Goal: Book appointment/travel/reservation

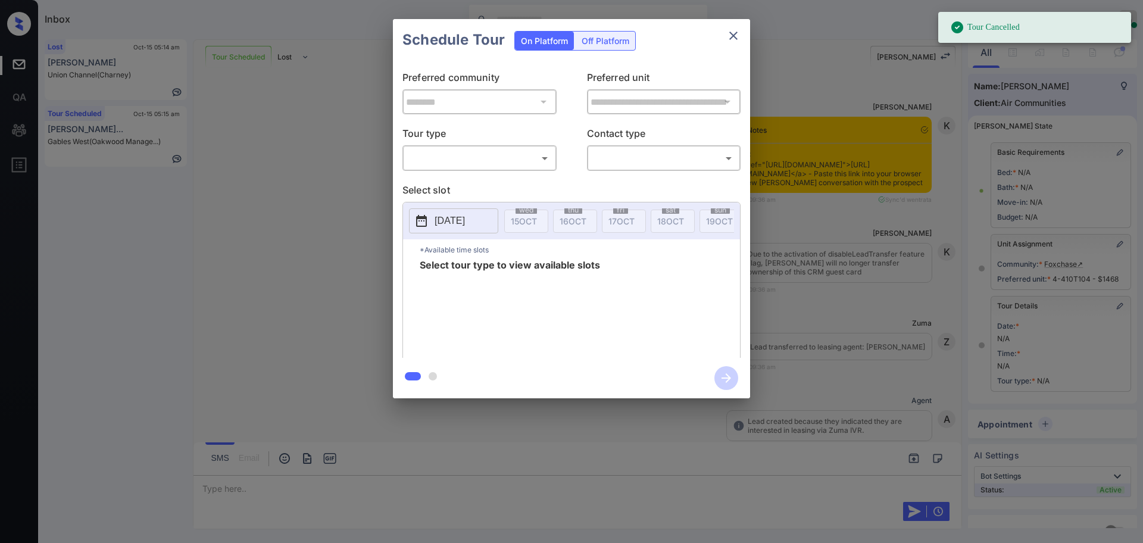
click at [515, 164] on body "Tour Cancelled Inbox Ajay Kumar Online Set yourself offline Set yourself on bre…" at bounding box center [571, 271] width 1143 height 543
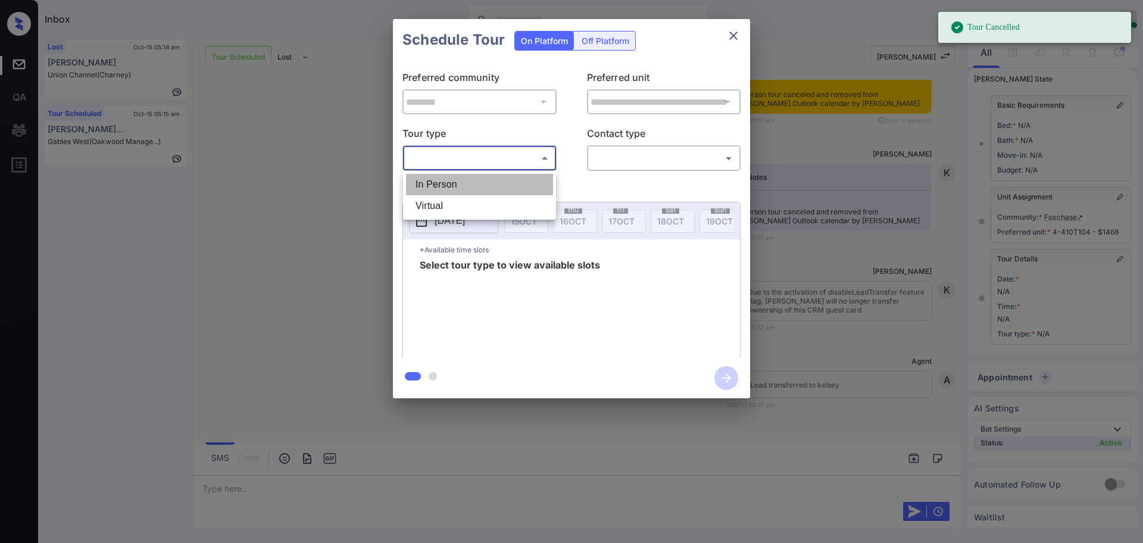
click at [486, 179] on li "In Person" at bounding box center [479, 184] width 147 height 21
type input "********"
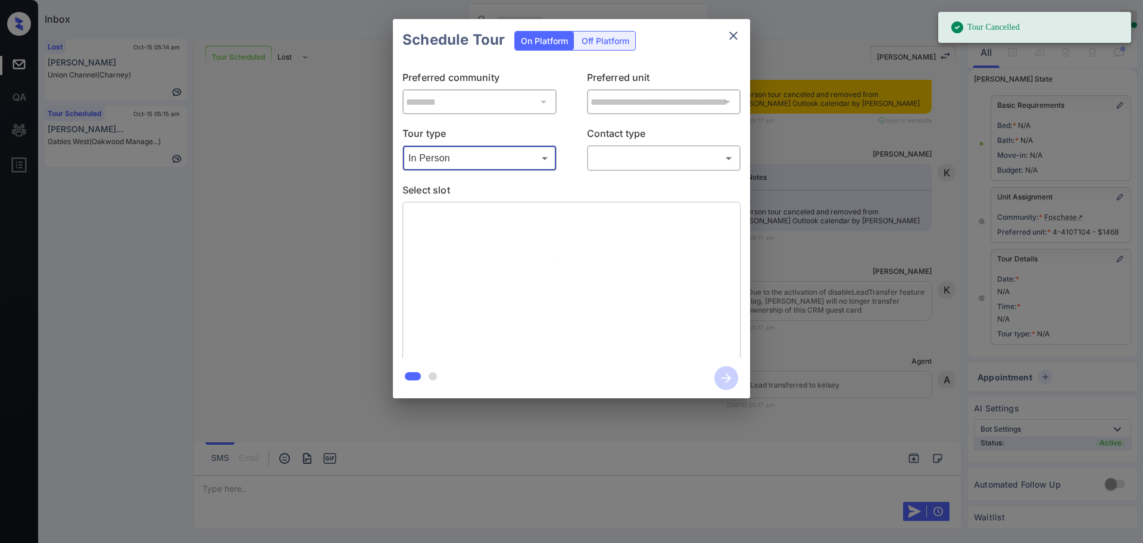
click at [632, 159] on body "Tour Cancelled Inbox Ajay Kumar Online Set yourself offline Set yourself on bre…" at bounding box center [571, 271] width 1143 height 543
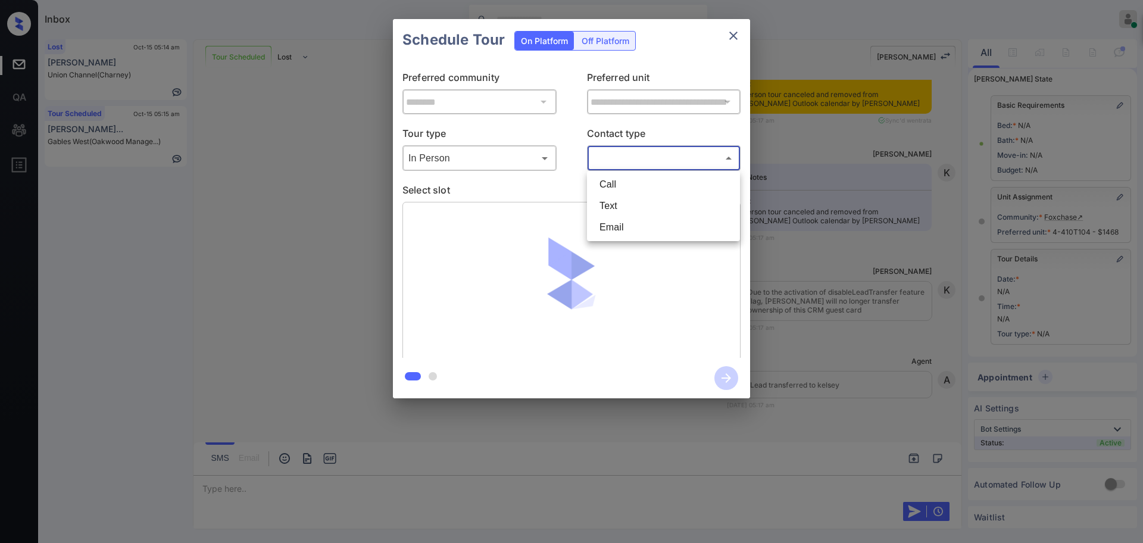
click at [613, 207] on li "Text" at bounding box center [663, 205] width 147 height 21
type input "****"
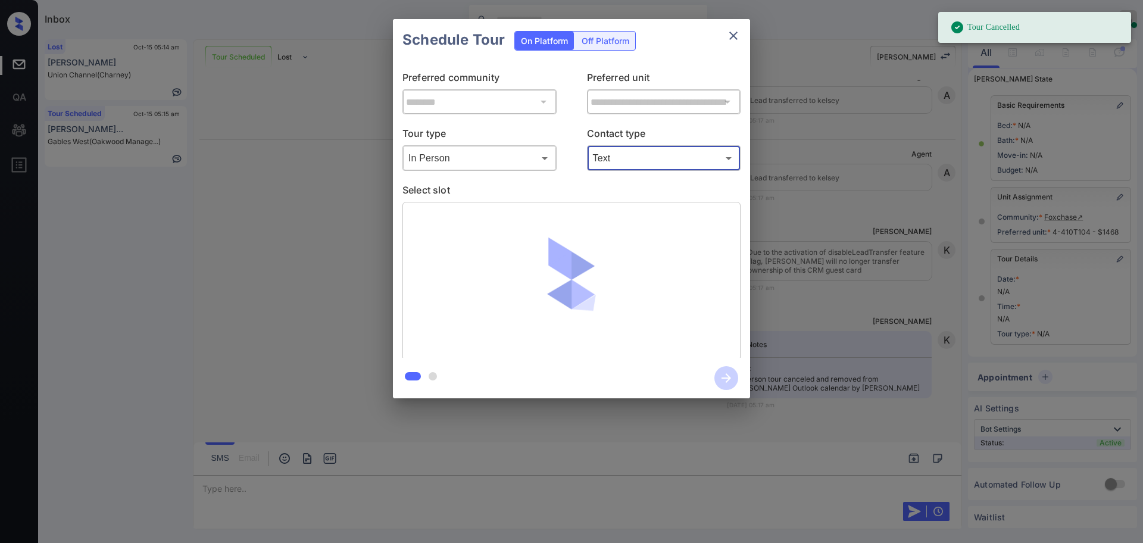
scroll to position [8443, 0]
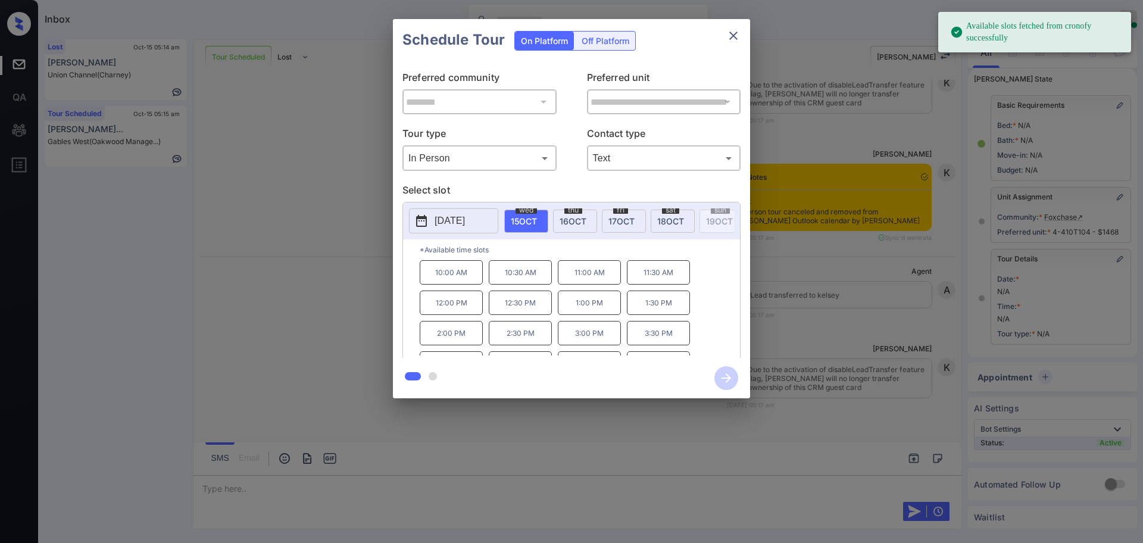
drag, startPoint x: 534, startPoint y: 217, endPoint x: 539, endPoint y: 252, distance: 35.4
click at [534, 217] on span "15 OCT" at bounding box center [524, 221] width 26 height 10
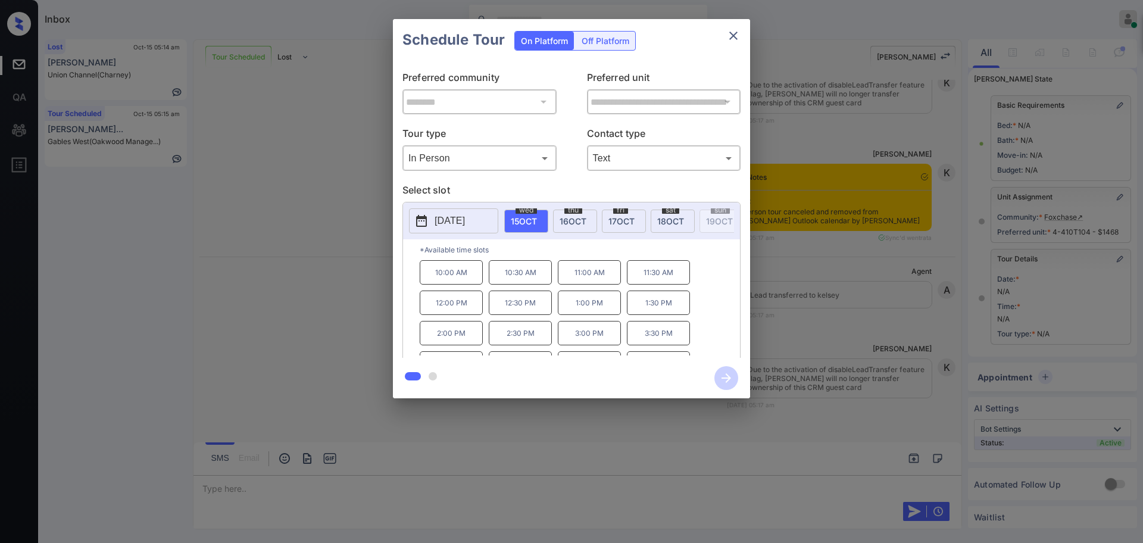
click at [445, 345] on p "2:00 PM" at bounding box center [451, 333] width 63 height 24
click at [725, 375] on icon "button" at bounding box center [726, 378] width 24 height 24
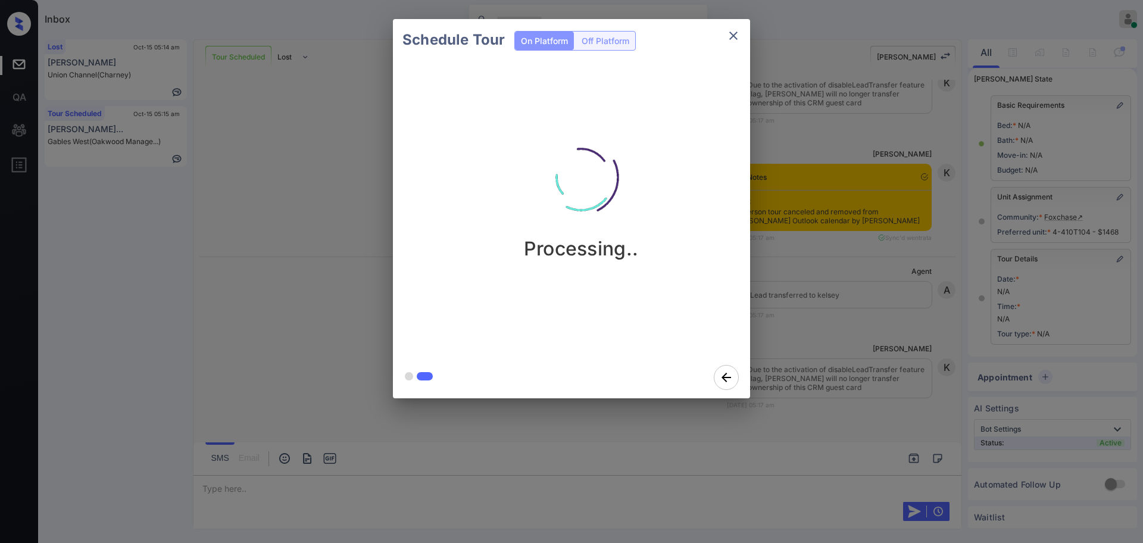
click at [830, 330] on div "Schedule Tour On Platform Off Platform Processing.." at bounding box center [571, 208] width 1143 height 417
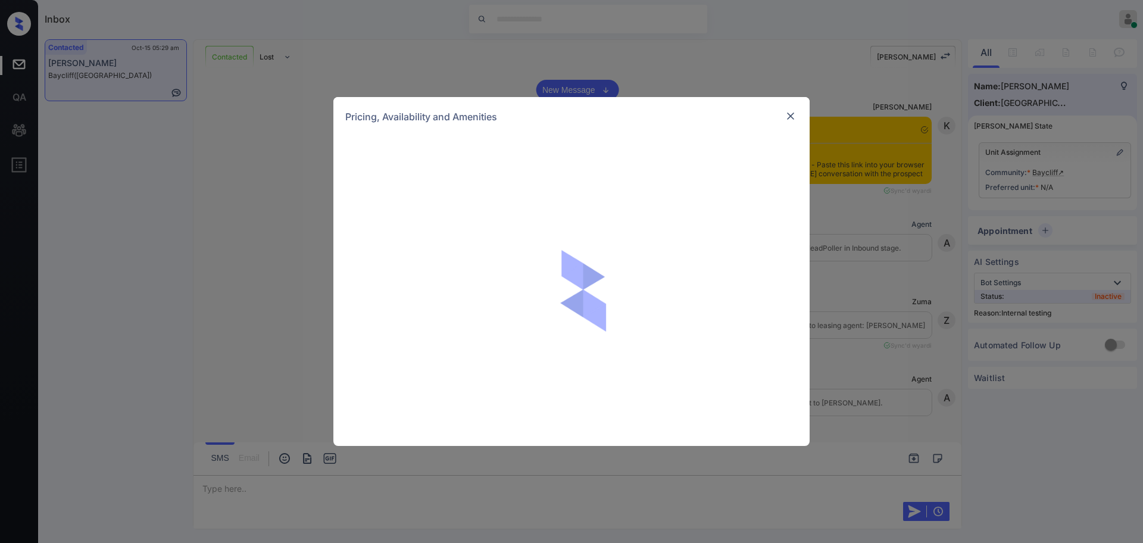
scroll to position [1637, 0]
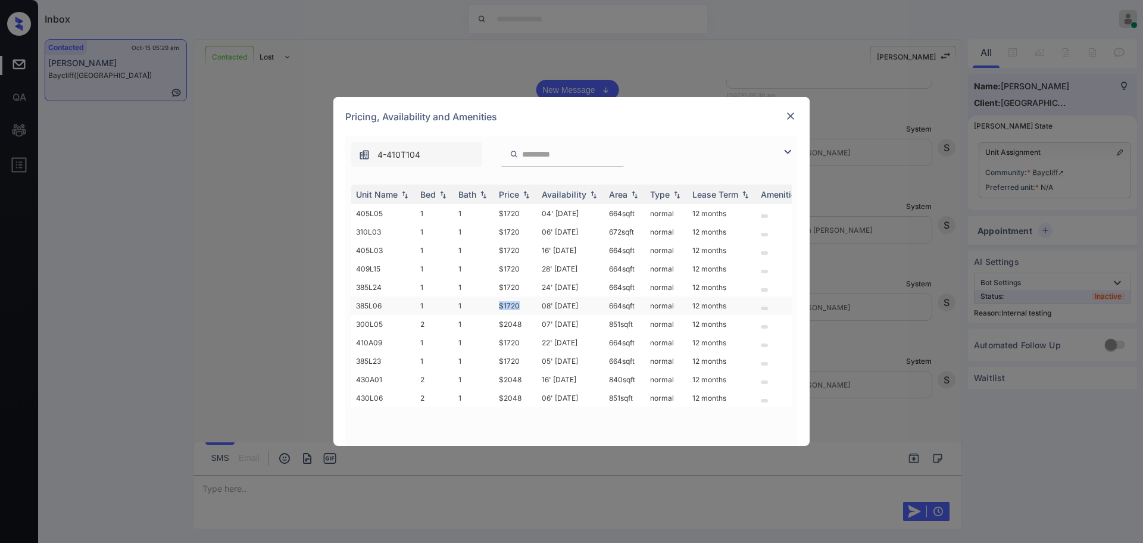
drag, startPoint x: 493, startPoint y: 305, endPoint x: 527, endPoint y: 307, distance: 34.0
click at [526, 307] on tr "385L06 1 1 $1720 08' Oct 25 664 sqft normal 12 months" at bounding box center [662, 305] width 622 height 18
copy tr "$1720"
click at [793, 118] on img at bounding box center [790, 116] width 12 height 12
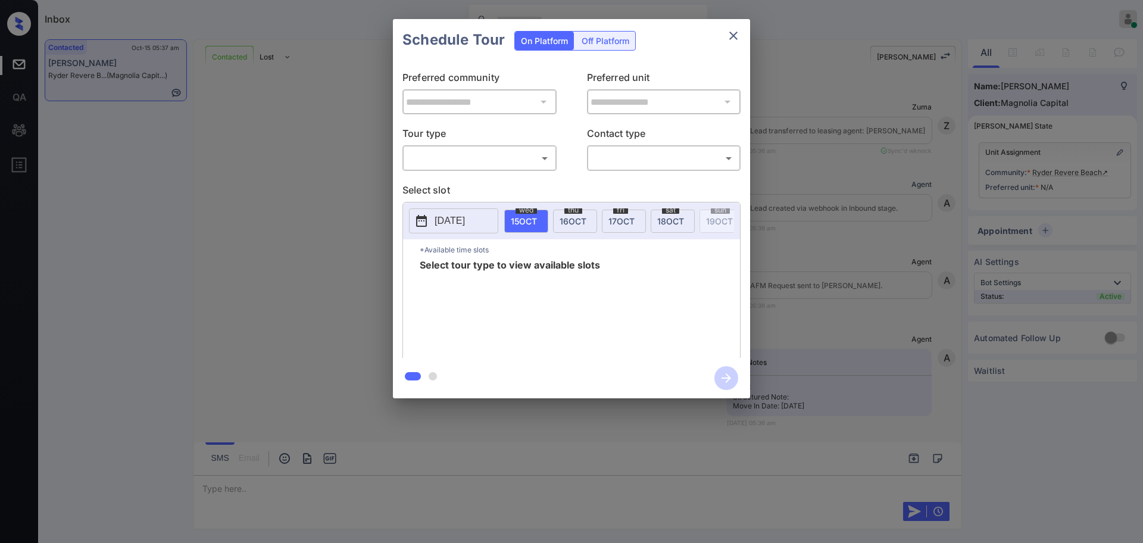
scroll to position [521, 0]
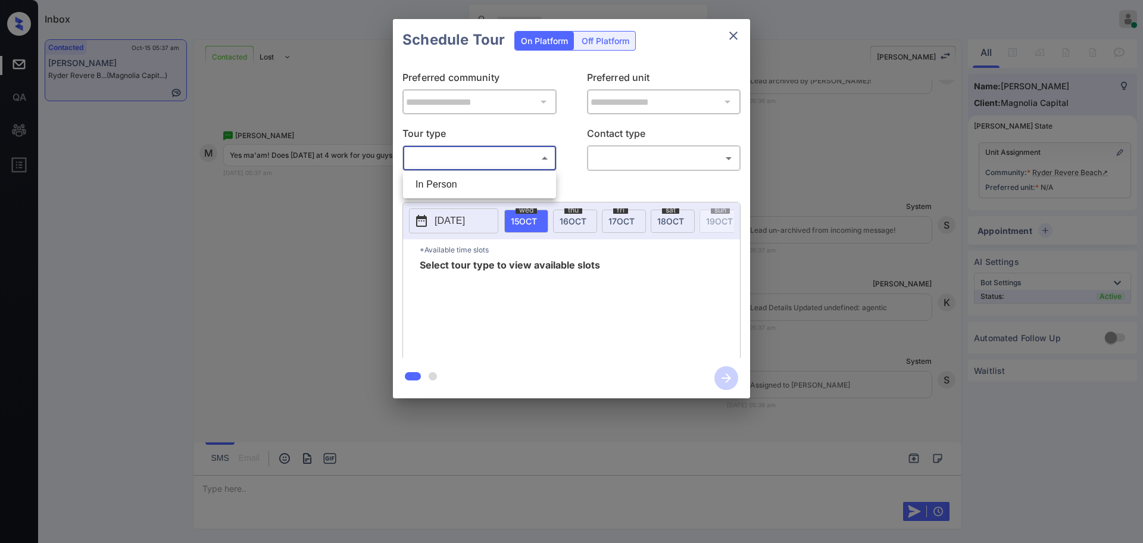
click at [465, 153] on body "Inbox Ajay Kumar Online Set yourself offline Set yourself on break Profile Swit…" at bounding box center [571, 271] width 1143 height 543
click at [450, 181] on li "In Person" at bounding box center [479, 184] width 147 height 21
type input "********"
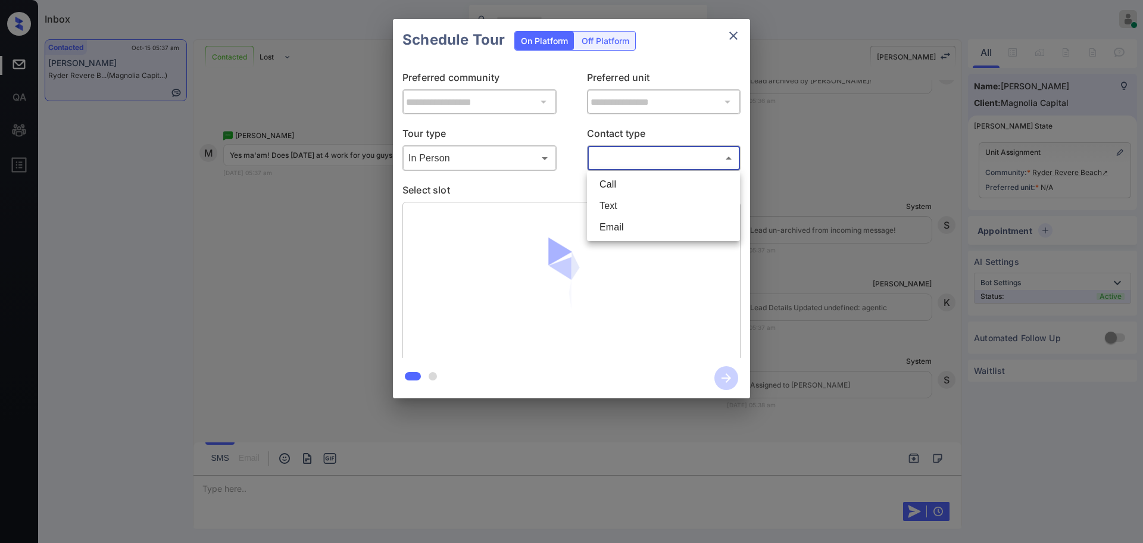
click at [626, 158] on body "Inbox Ajay Kumar Online Set yourself offline Set yourself on break Profile Swit…" at bounding box center [571, 271] width 1143 height 543
click at [612, 205] on li "Text" at bounding box center [663, 205] width 147 height 21
type input "****"
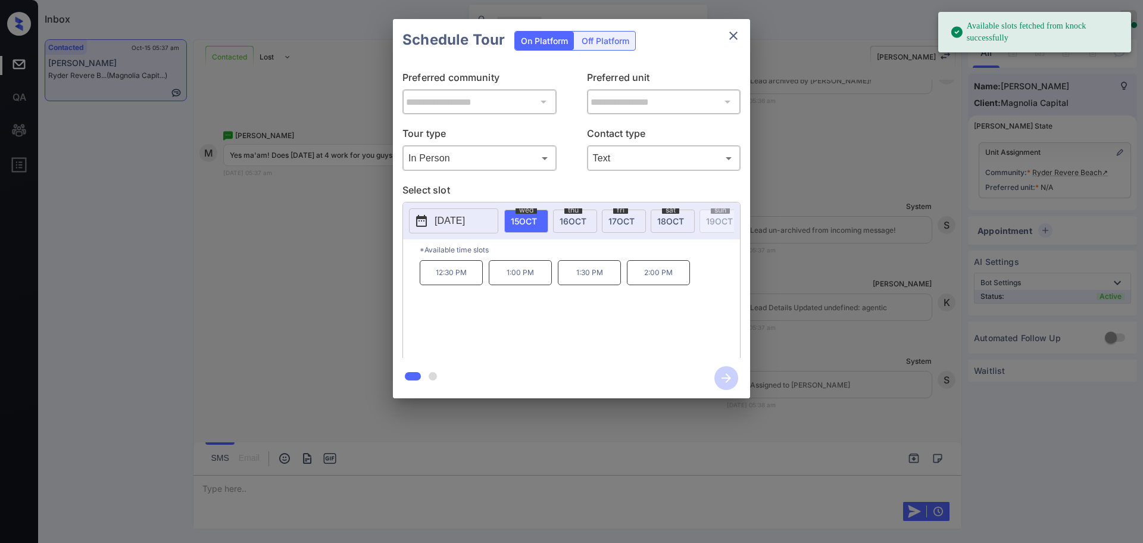
click at [564, 217] on span "16 OCT" at bounding box center [572, 221] width 27 height 10
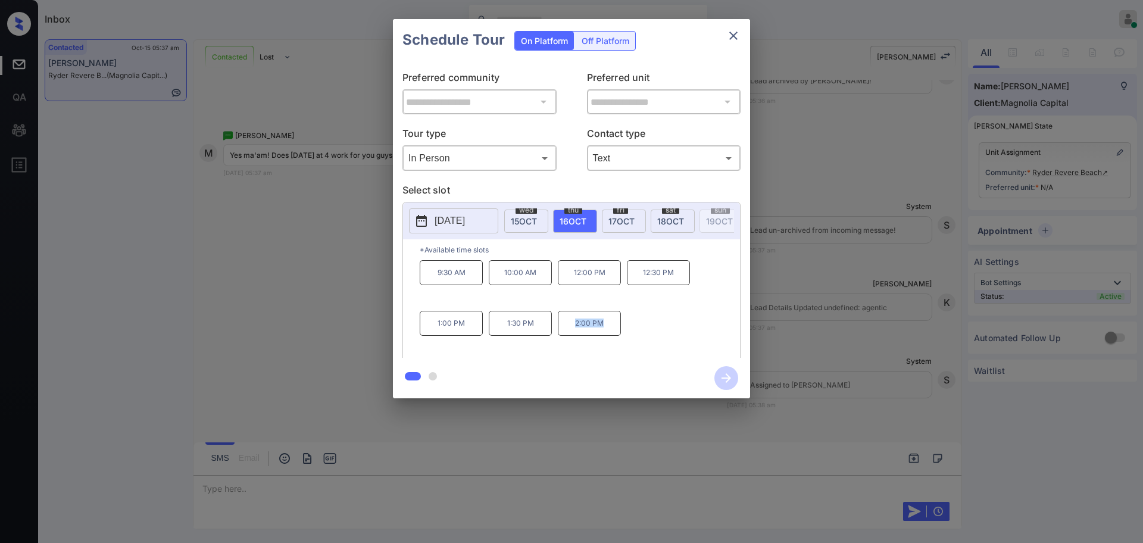
drag, startPoint x: 568, startPoint y: 329, endPoint x: 628, endPoint y: 331, distance: 60.1
click at [627, 332] on div "9:30 AM 10:00 AM 12:00 PM 12:30 PM 1:00 PM 1:30 PM 2:00 PM" at bounding box center [580, 307] width 320 height 95
copy p "2:00 PM"
click at [723, 41] on button "close" at bounding box center [733, 36] width 24 height 24
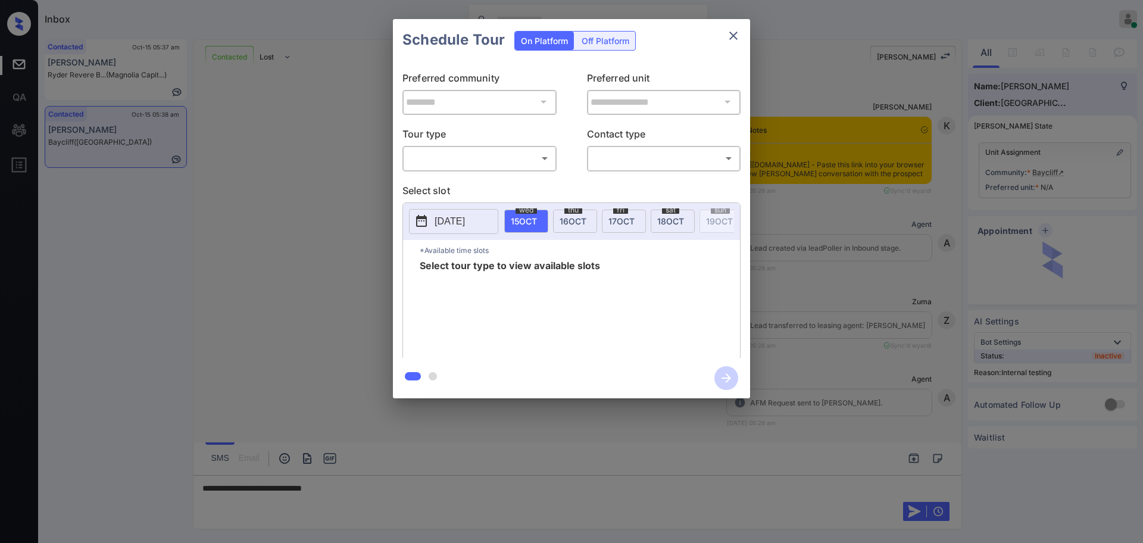
scroll to position [2141, 0]
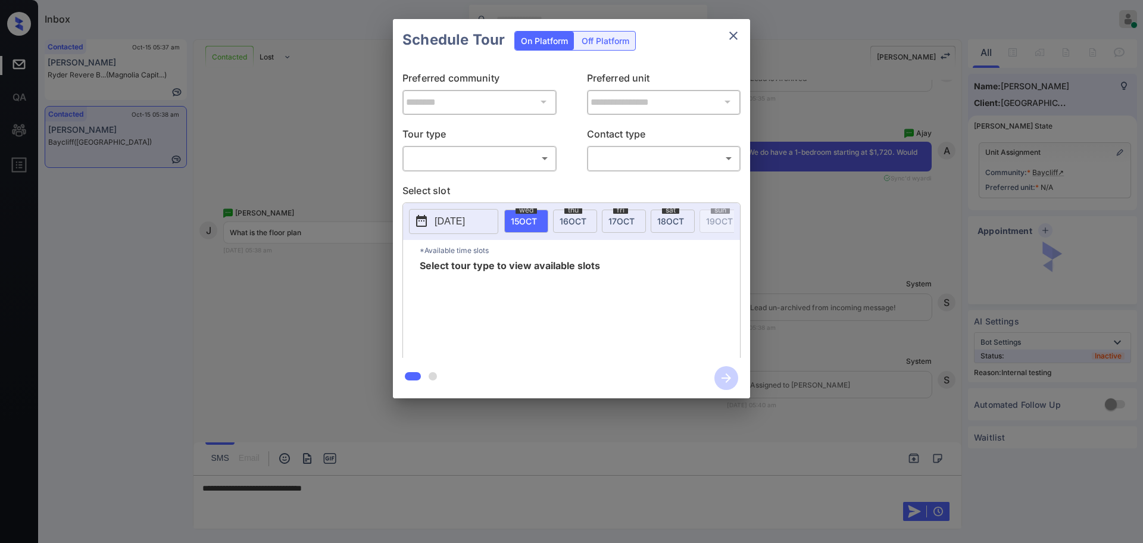
click at [468, 164] on body "Inbox Ajay Kumar Online Set yourself offline Set yourself on break Profile Swit…" at bounding box center [571, 271] width 1143 height 543
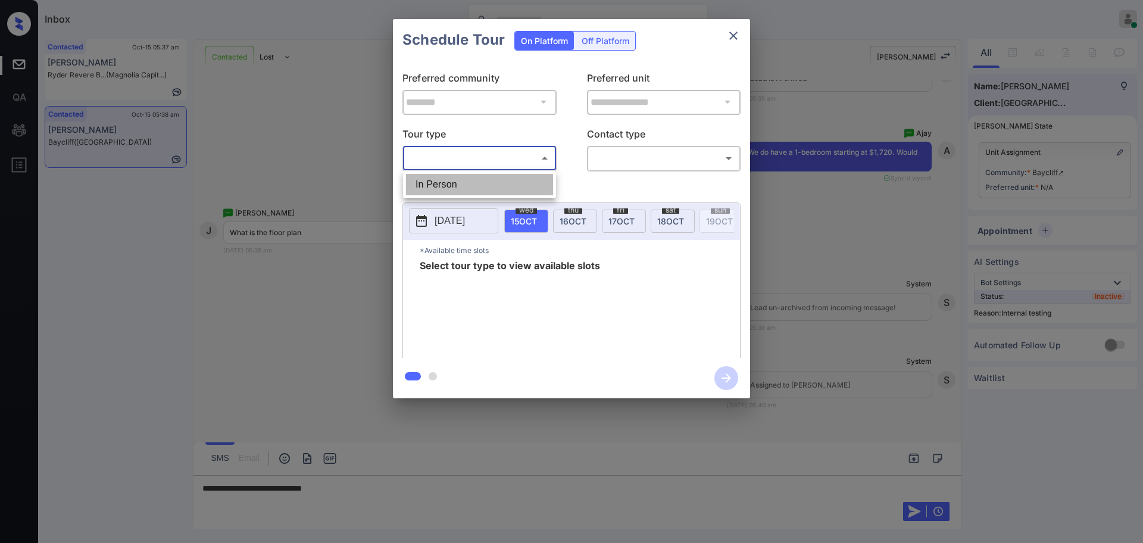
click at [454, 179] on li "In Person" at bounding box center [479, 184] width 147 height 21
type input "********"
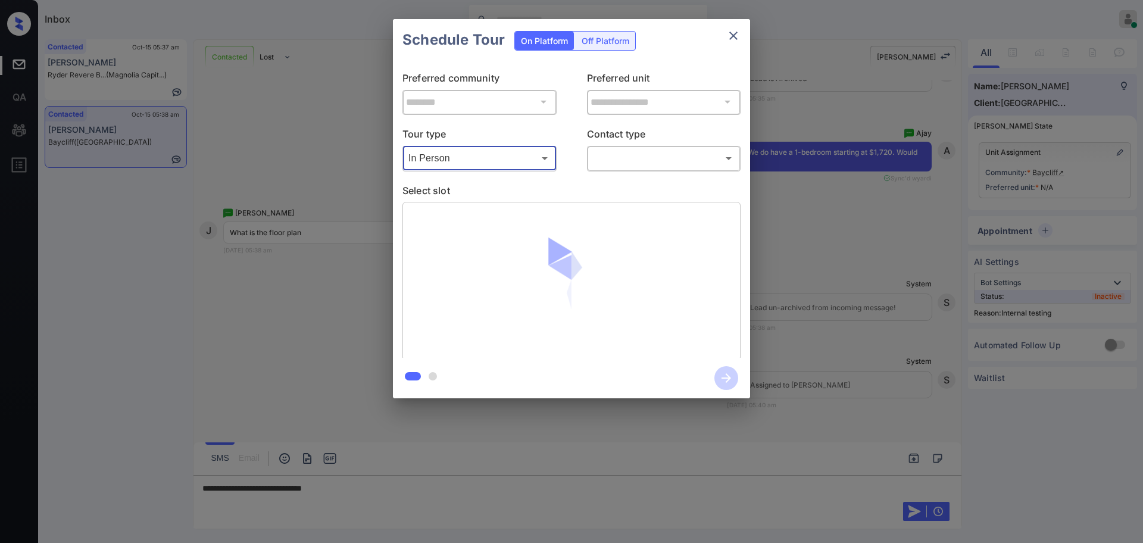
click at [617, 151] on body "Inbox Ajay Kumar Online Set yourself offline Set yourself on break Profile Swit…" at bounding box center [571, 271] width 1143 height 543
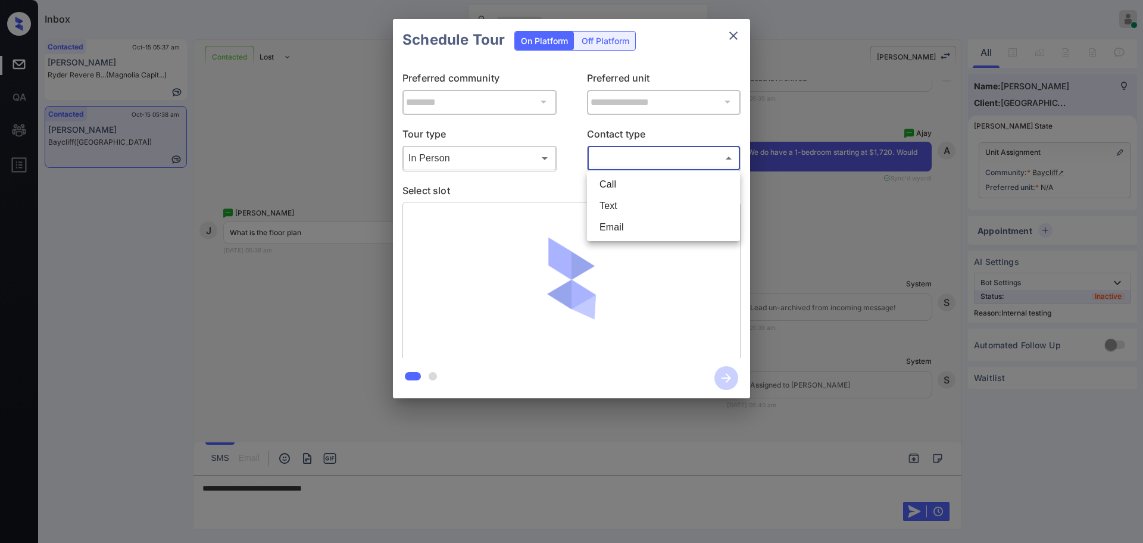
click at [604, 212] on li "Text" at bounding box center [663, 205] width 147 height 21
type input "****"
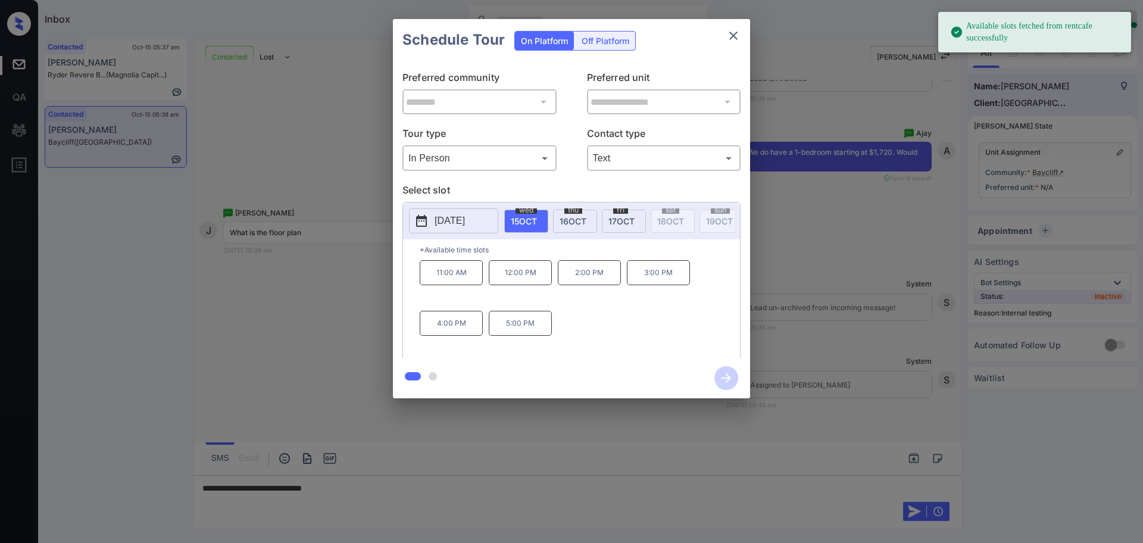
click at [458, 222] on p "[DATE]" at bounding box center [449, 221] width 30 height 14
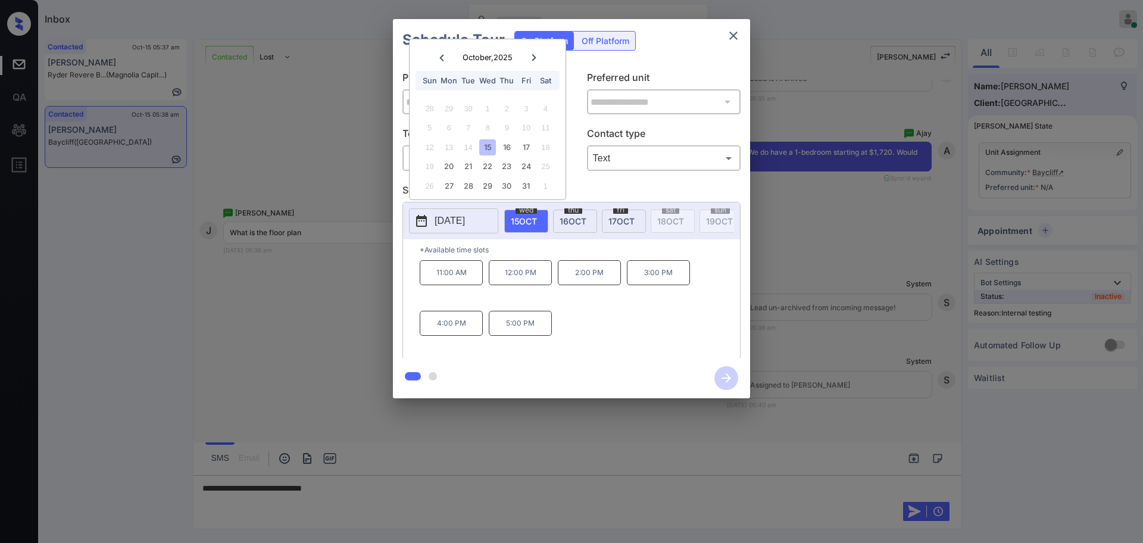
click at [344, 498] on div at bounding box center [571, 271] width 1143 height 543
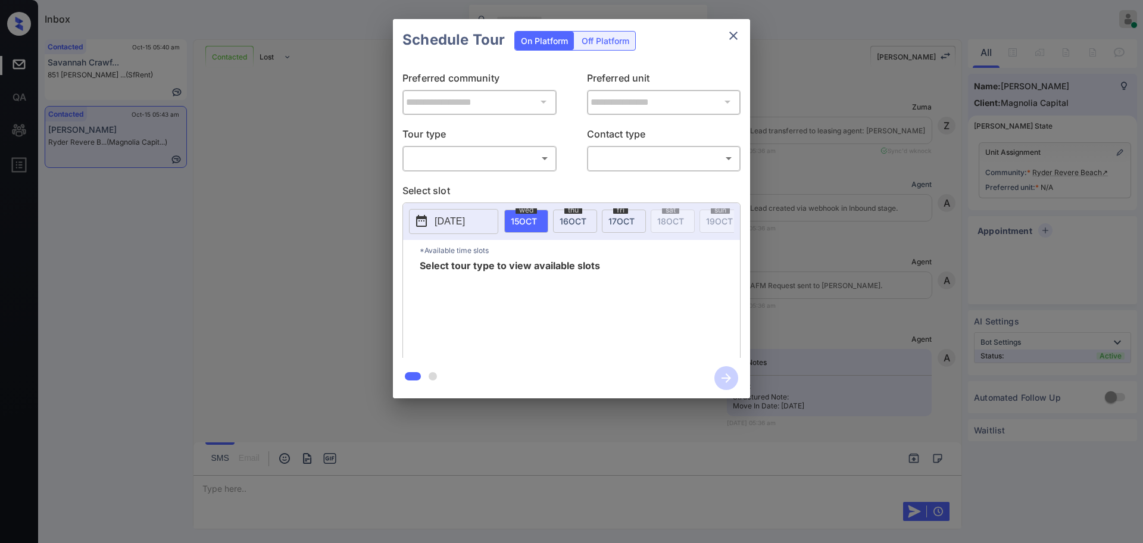
scroll to position [1068, 0]
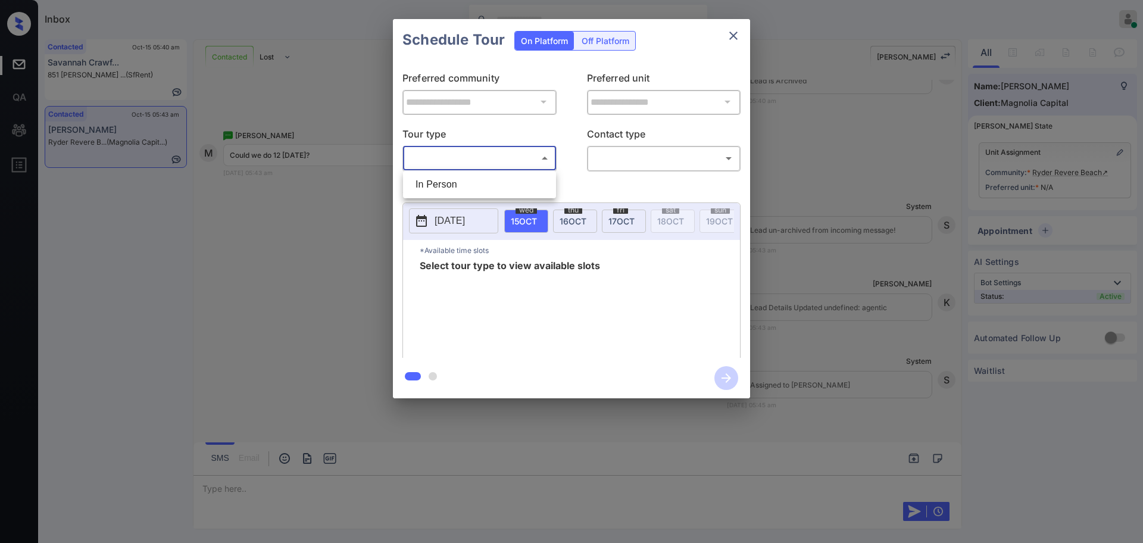
drag, startPoint x: 439, startPoint y: 161, endPoint x: 440, endPoint y: 167, distance: 6.1
click at [440, 161] on body "Inbox [PERSON_NAME] Online Set yourself offline Set yourself on break Profile S…" at bounding box center [571, 271] width 1143 height 543
click at [440, 179] on li "In Person" at bounding box center [479, 184] width 147 height 21
type input "********"
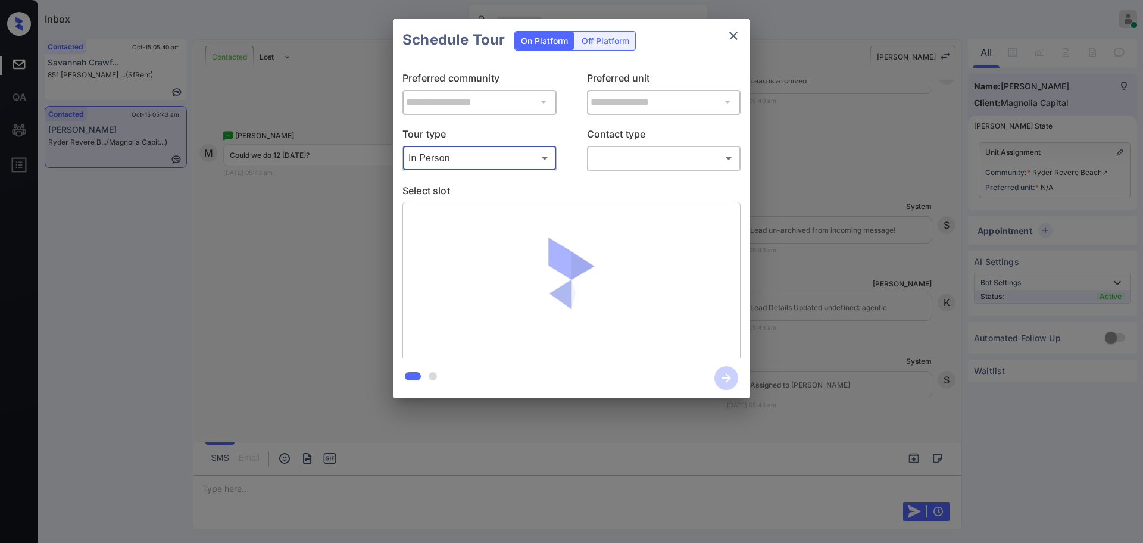
click at [611, 152] on body "Inbox [PERSON_NAME] Online Set yourself offline Set yourself on break Profile S…" at bounding box center [571, 271] width 1143 height 543
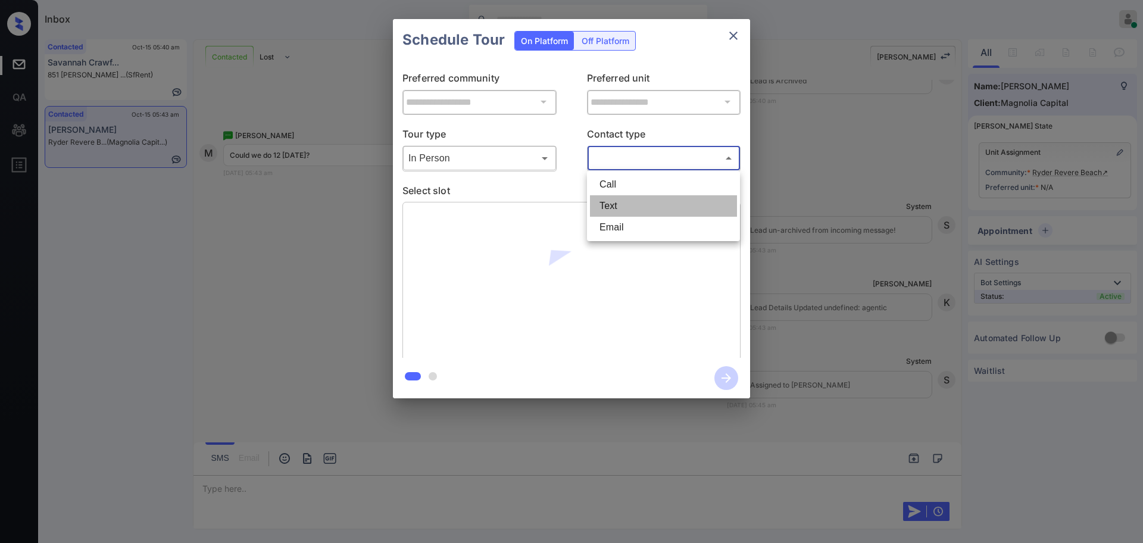
click at [608, 205] on li "Text" at bounding box center [663, 205] width 147 height 21
type input "****"
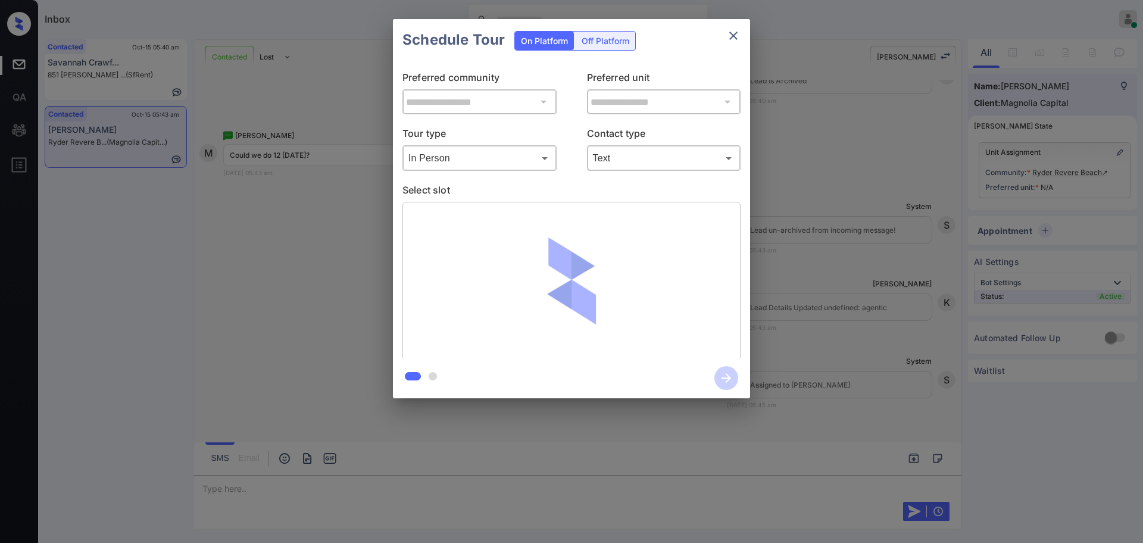
click at [527, 189] on p "Select slot" at bounding box center [571, 192] width 338 height 19
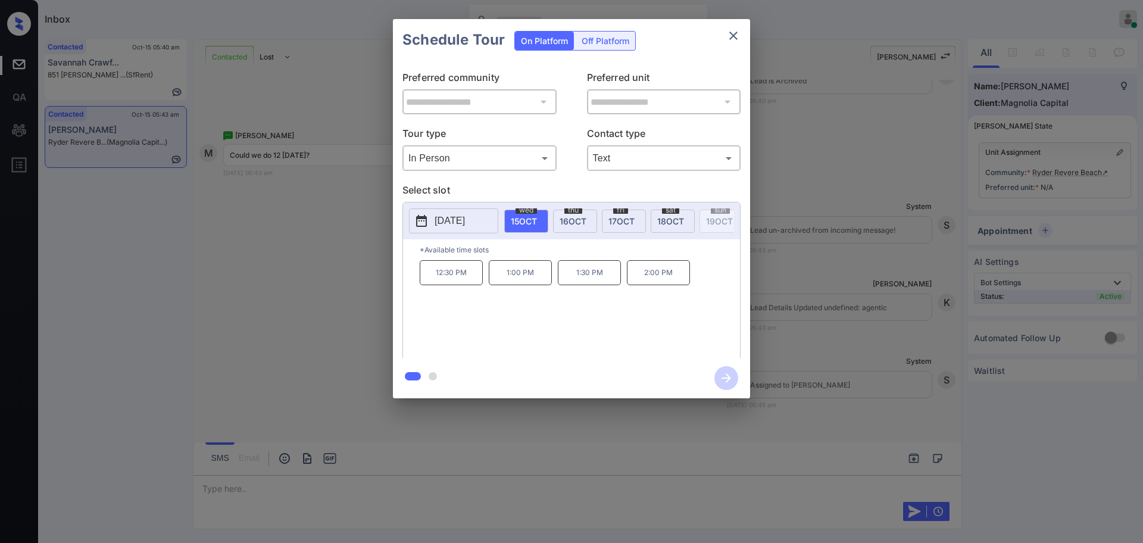
click at [668, 220] on span "[DATE]" at bounding box center [670, 221] width 27 height 10
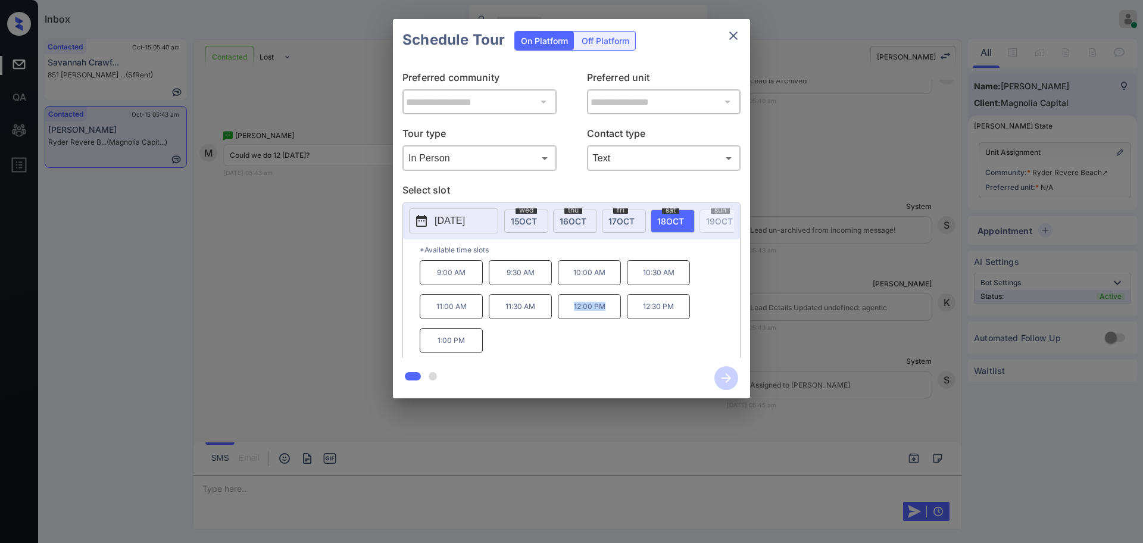
drag, startPoint x: 559, startPoint y: 321, endPoint x: 612, endPoint y: 318, distance: 53.7
click at [610, 319] on p "12:00 PM" at bounding box center [589, 306] width 63 height 25
copy p "12:00 PM"
click at [733, 36] on icon "close" at bounding box center [733, 36] width 8 height 8
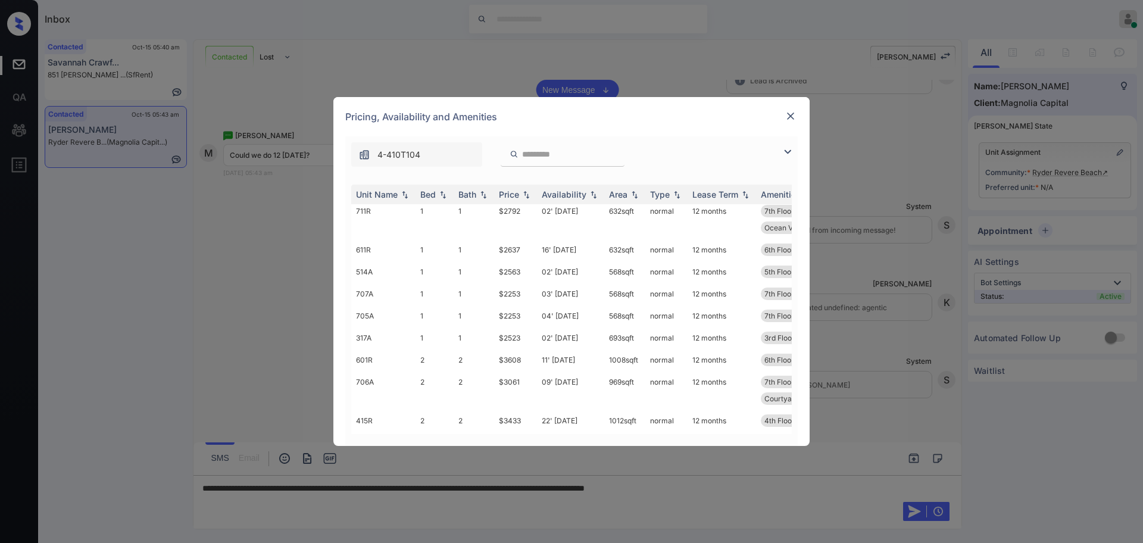
scroll to position [35, 0]
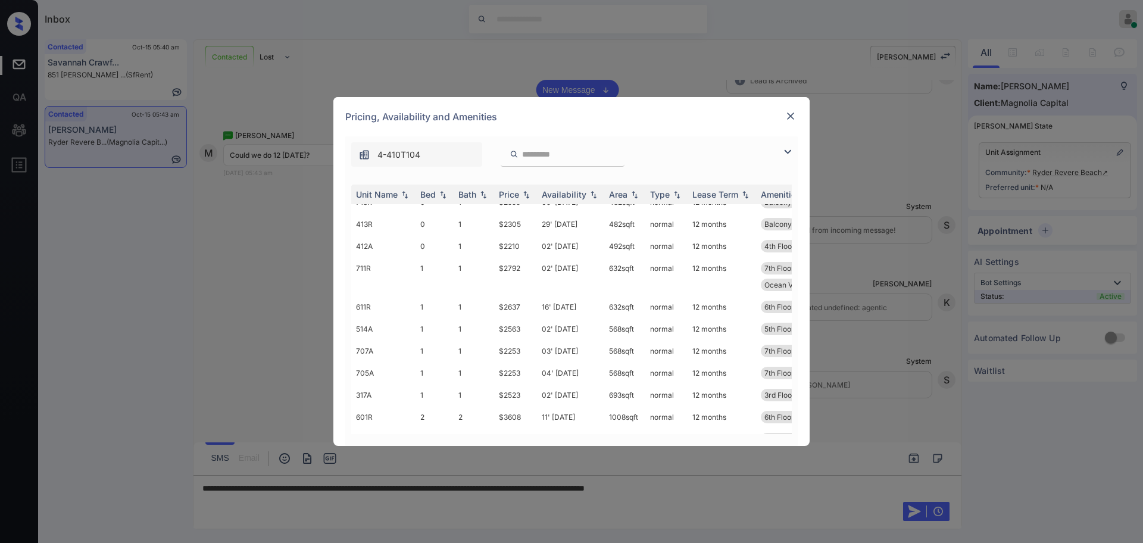
click at [789, 117] on img at bounding box center [790, 116] width 12 height 12
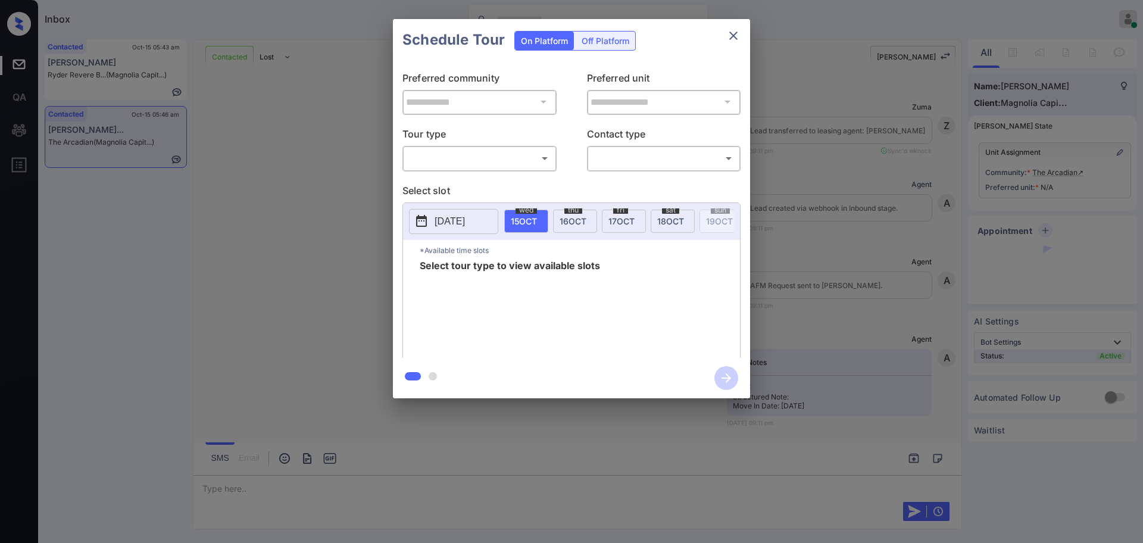
scroll to position [967, 0]
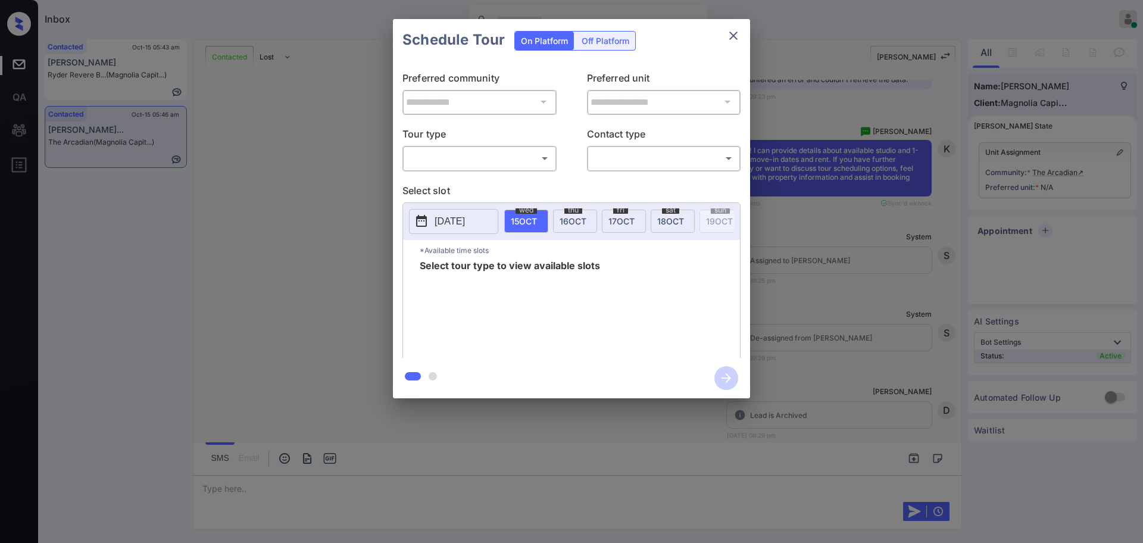
click at [477, 143] on p "Tour type" at bounding box center [479, 135] width 154 height 19
click at [470, 158] on body "Inbox [PERSON_NAME] Online Set yourself offline Set yourself on break Profile S…" at bounding box center [571, 271] width 1143 height 543
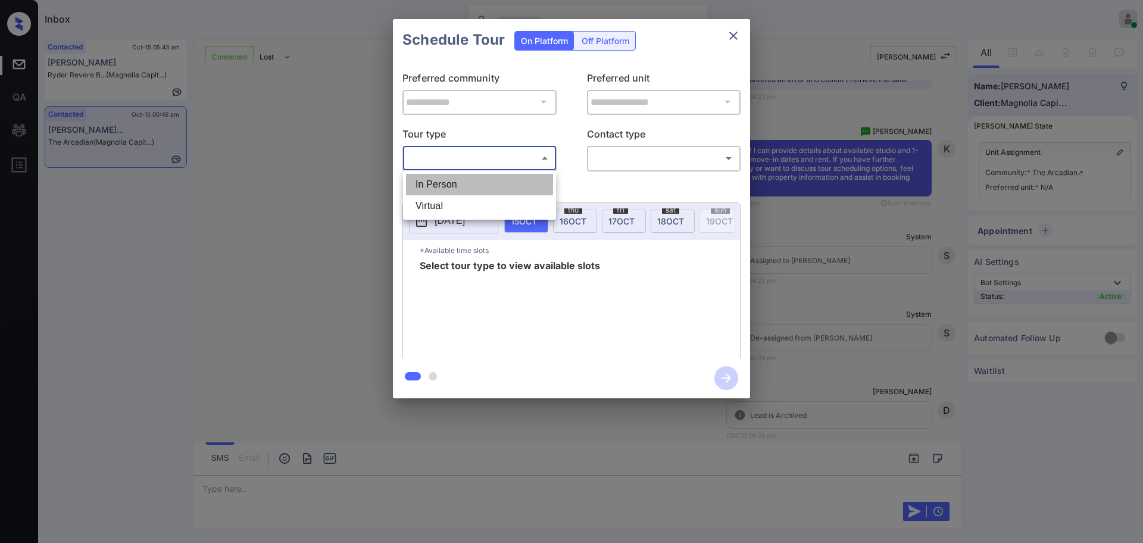
click at [456, 183] on li "In Person" at bounding box center [479, 184] width 147 height 21
type input "********"
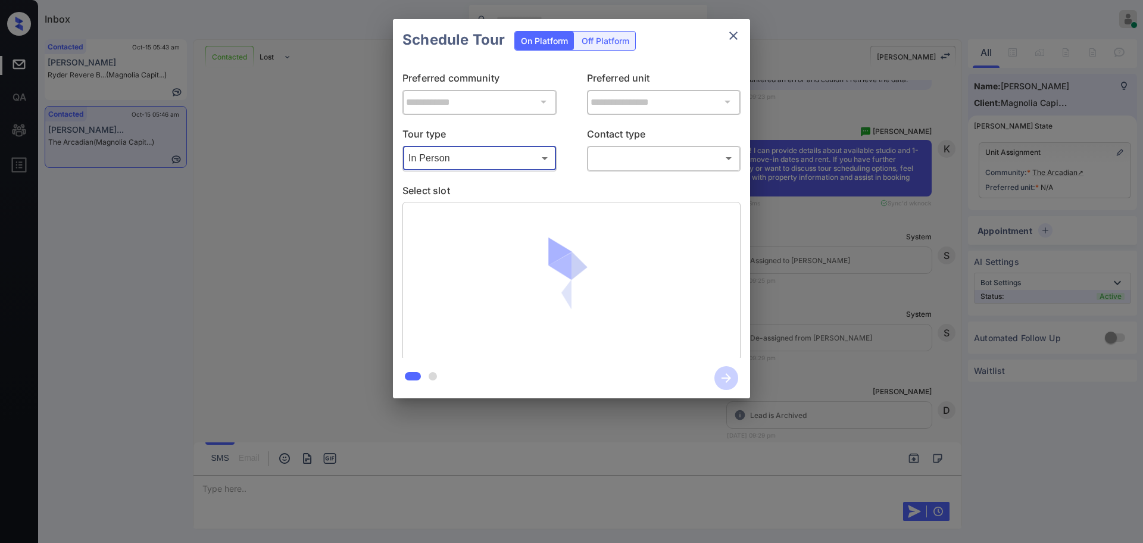
click at [605, 158] on body "Inbox [PERSON_NAME] Online Set yourself offline Set yourself on break Profile S…" at bounding box center [571, 271] width 1143 height 543
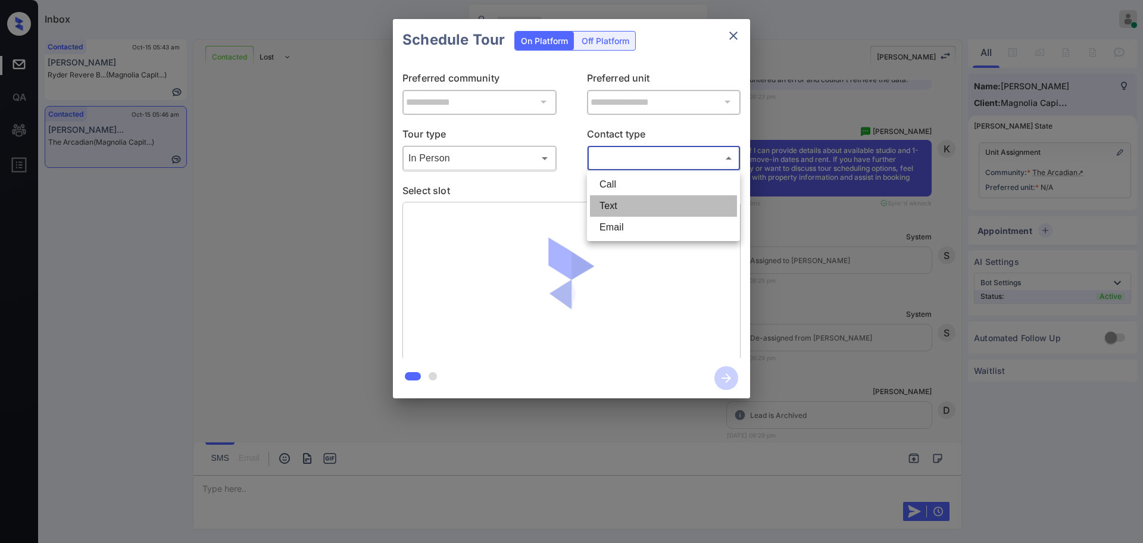
click at [617, 203] on li "Text" at bounding box center [663, 205] width 147 height 21
type input "****"
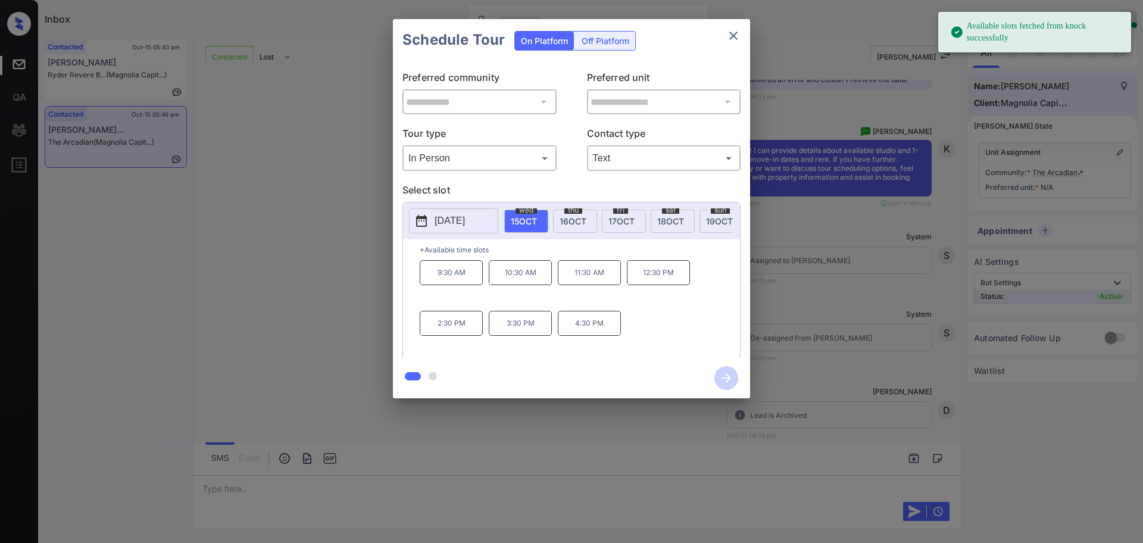
click at [462, 219] on p "[DATE]" at bounding box center [449, 221] width 30 height 14
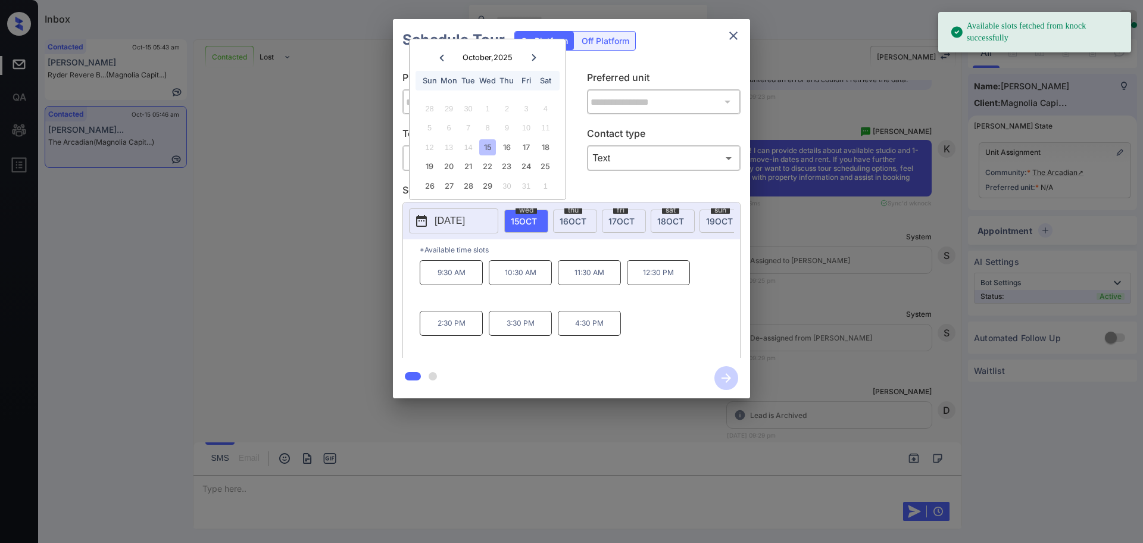
click at [528, 56] on div at bounding box center [534, 57] width 16 height 15
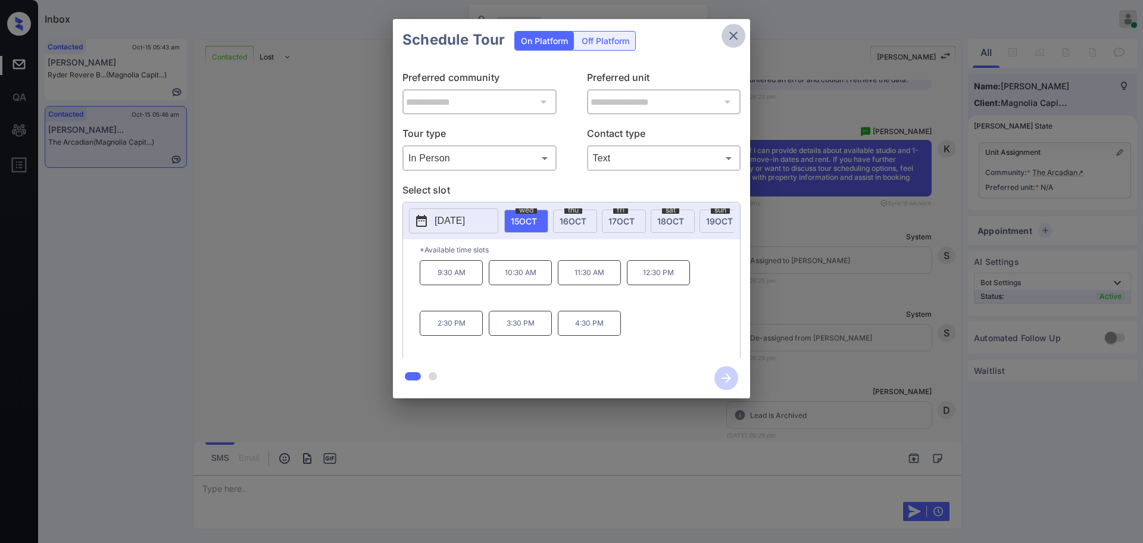
click at [734, 34] on icon "close" at bounding box center [733, 36] width 8 height 8
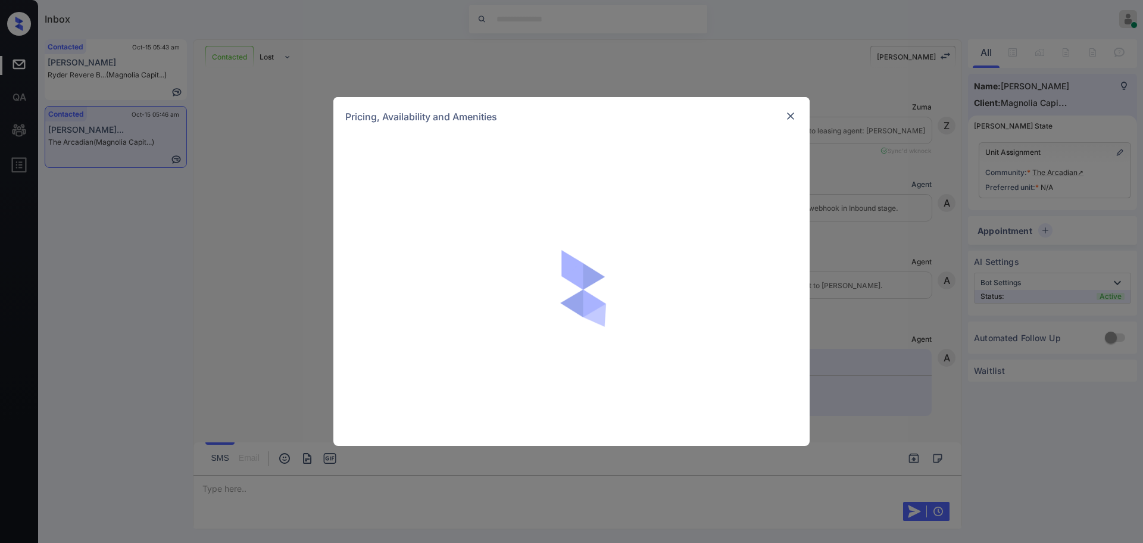
scroll to position [1786, 0]
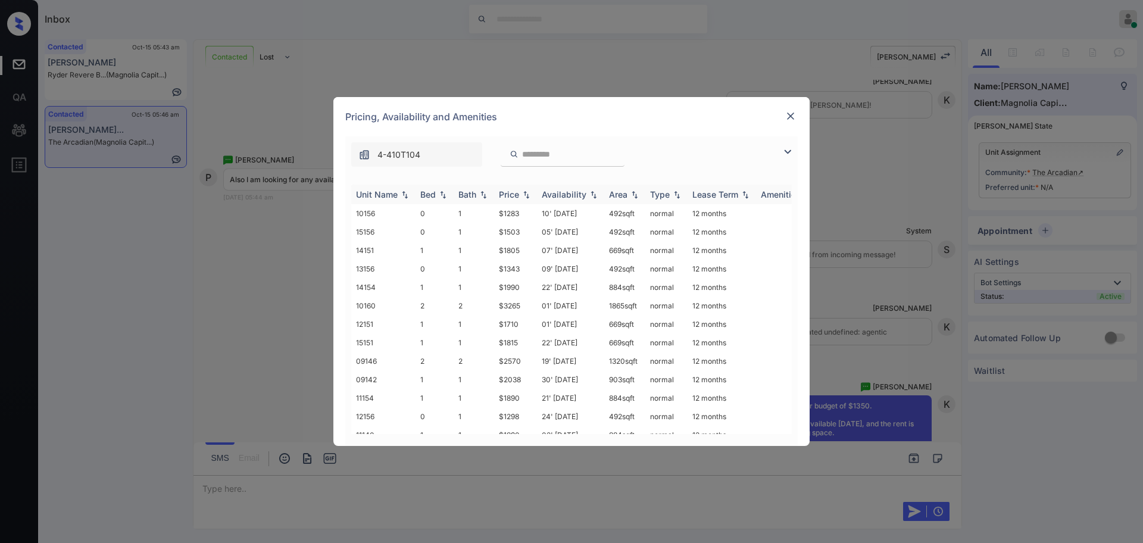
click at [416, 193] on th "Bed" at bounding box center [434, 195] width 38 height 20
drag, startPoint x: 501, startPoint y: 399, endPoint x: 524, endPoint y: 395, distance: 23.1
click at [524, 397] on td "$1298" at bounding box center [515, 406] width 43 height 18
copy td "$1298"
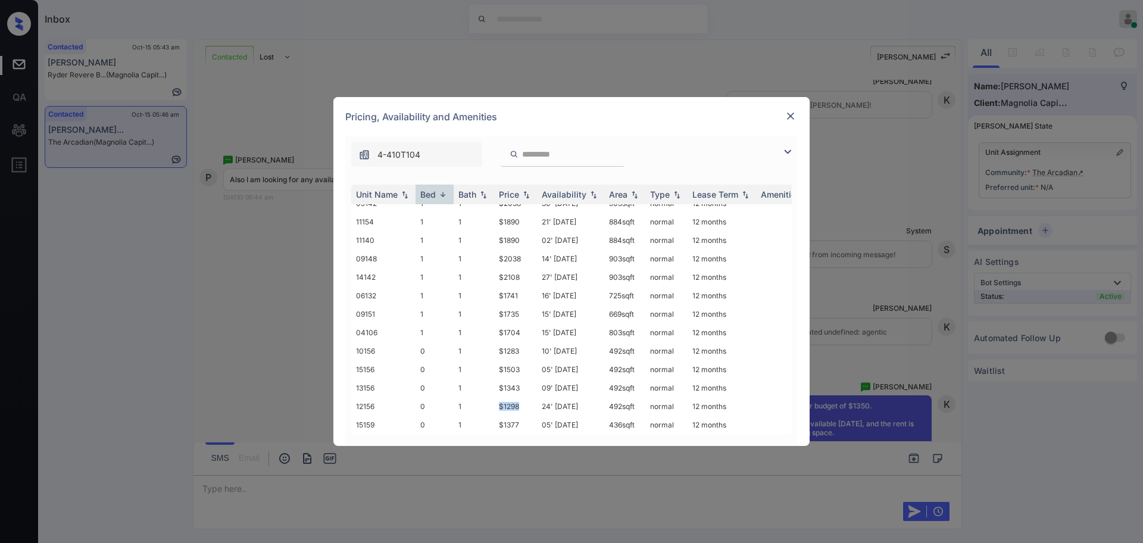
click at [787, 114] on img at bounding box center [790, 116] width 12 height 12
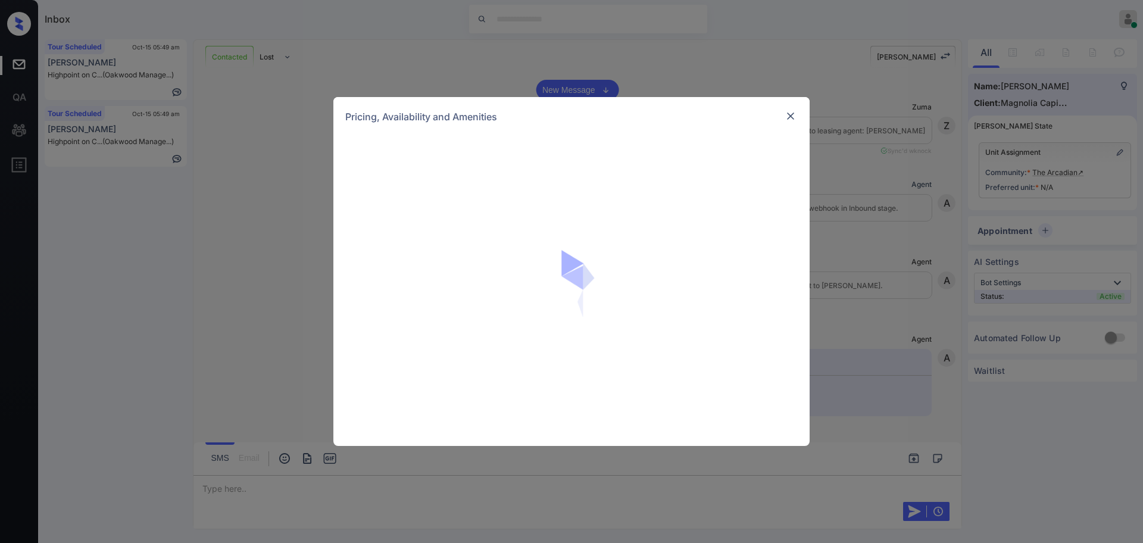
scroll to position [2819, 0]
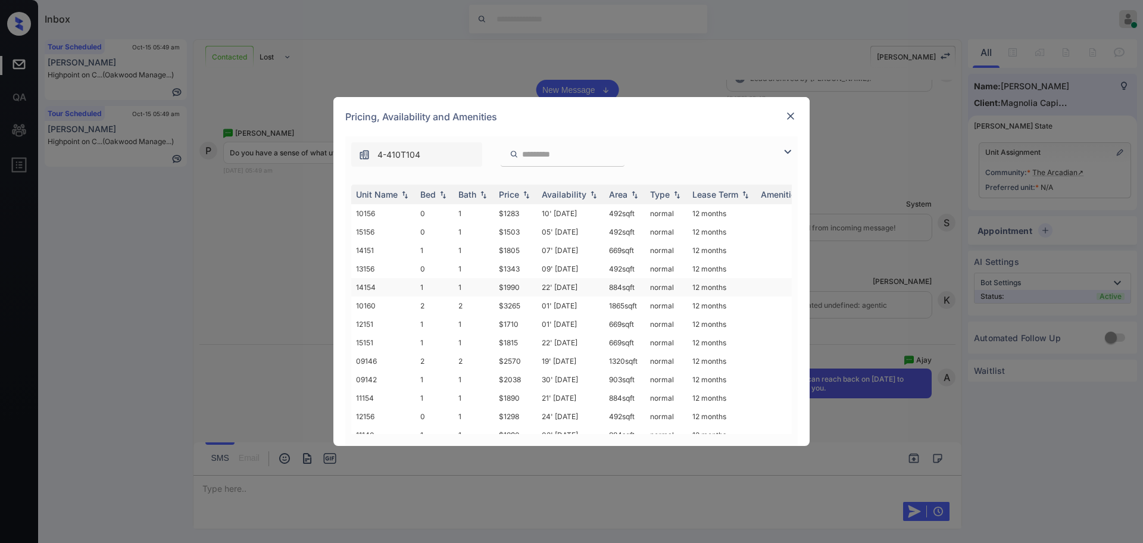
click at [510, 292] on td "$1990" at bounding box center [515, 287] width 43 height 18
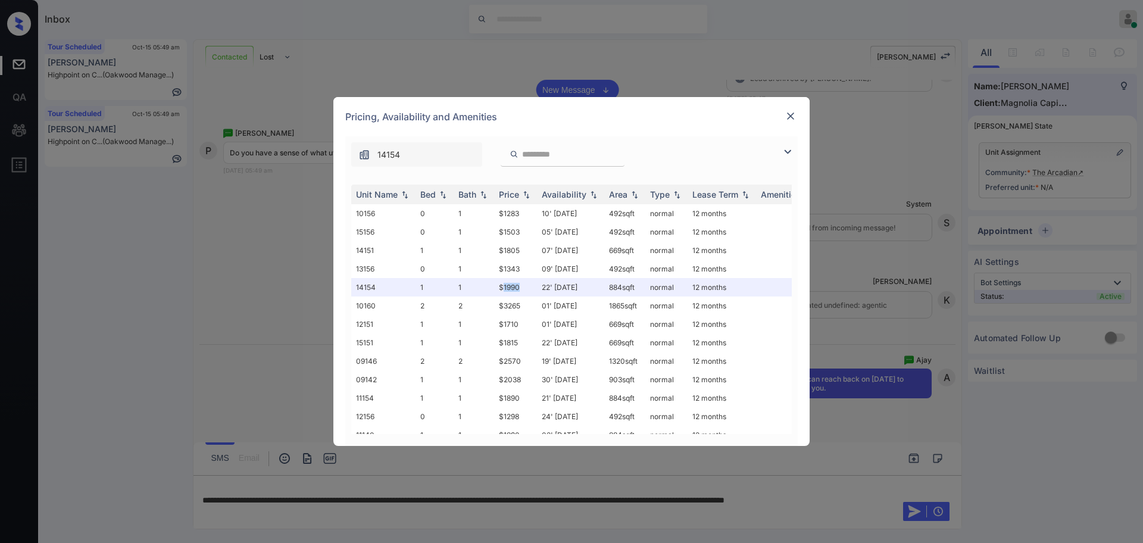
click at [792, 115] on img at bounding box center [790, 116] width 12 height 12
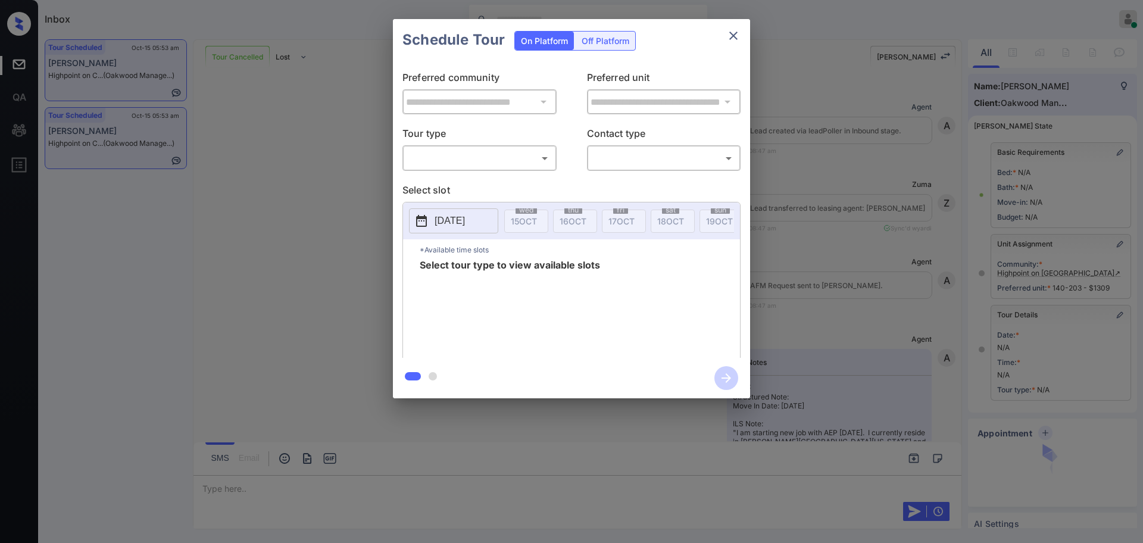
scroll to position [3452, 0]
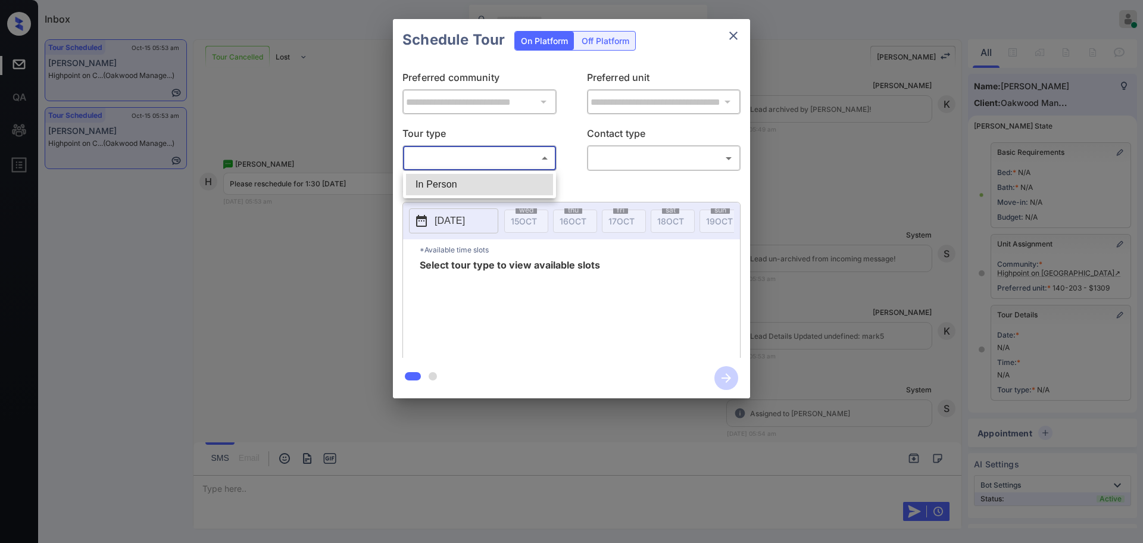
click at [442, 164] on body "Inbox [PERSON_NAME] Online Set yourself offline Set yourself on break Profile S…" at bounding box center [571, 271] width 1143 height 543
click at [442, 180] on li "In Person" at bounding box center [479, 184] width 147 height 21
type input "********"
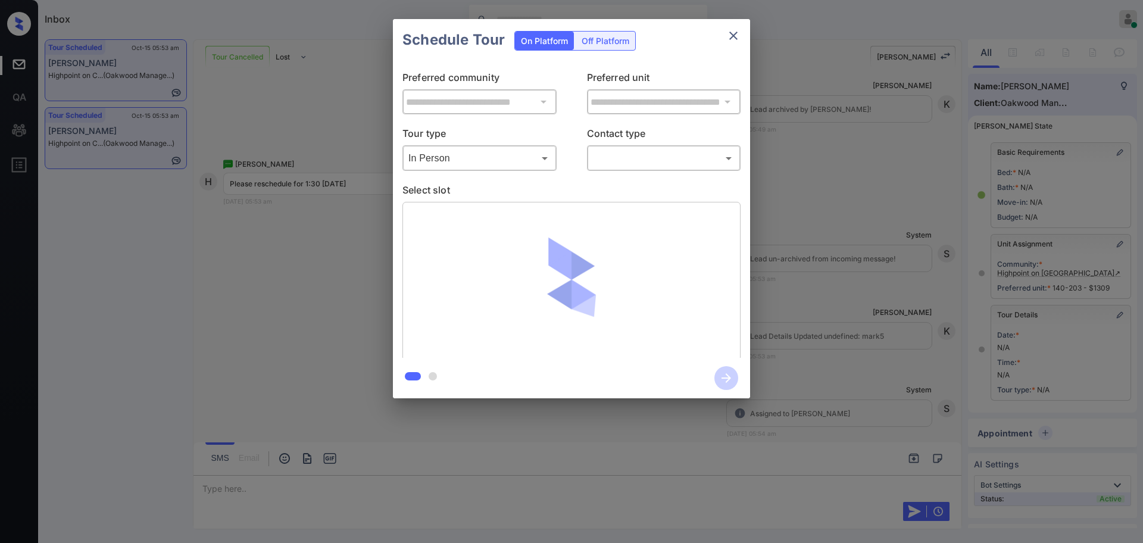
click at [809, 251] on div "**********" at bounding box center [571, 208] width 1143 height 417
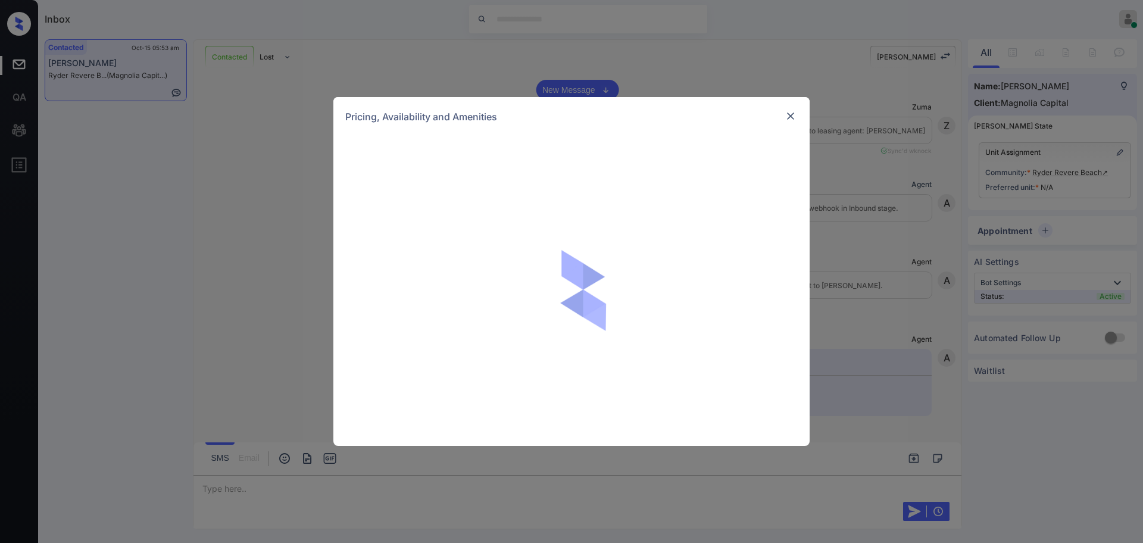
scroll to position [1774, 0]
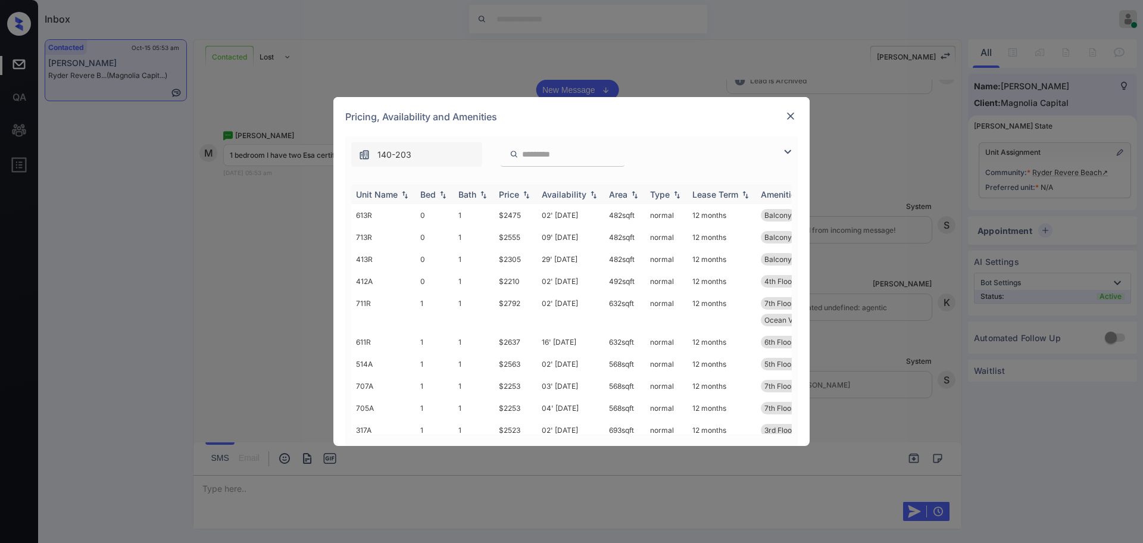
click at [429, 198] on div "Bed" at bounding box center [427, 194] width 15 height 10
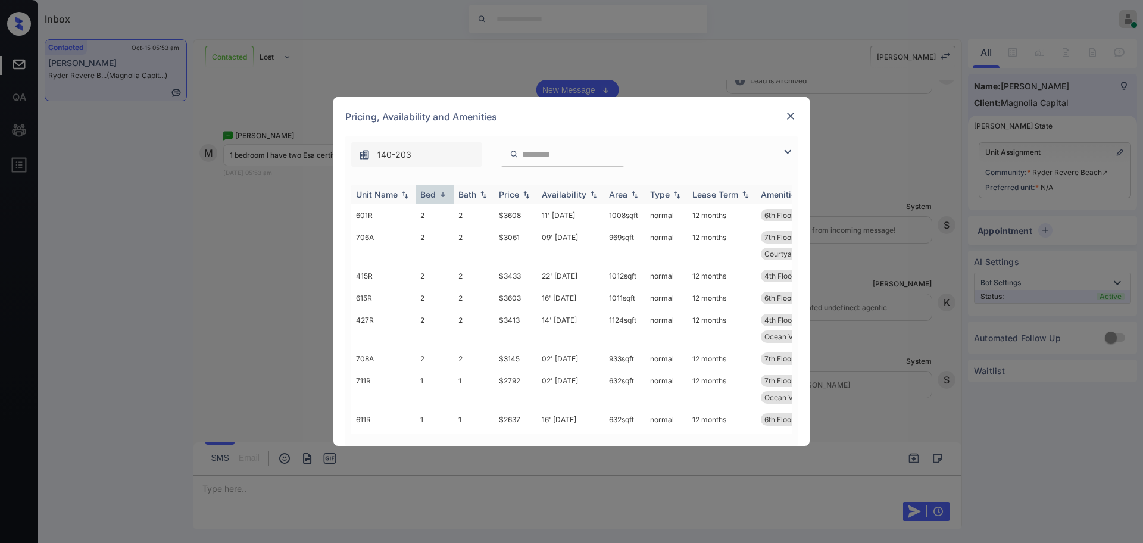
click at [429, 198] on div "Bed" at bounding box center [427, 194] width 15 height 10
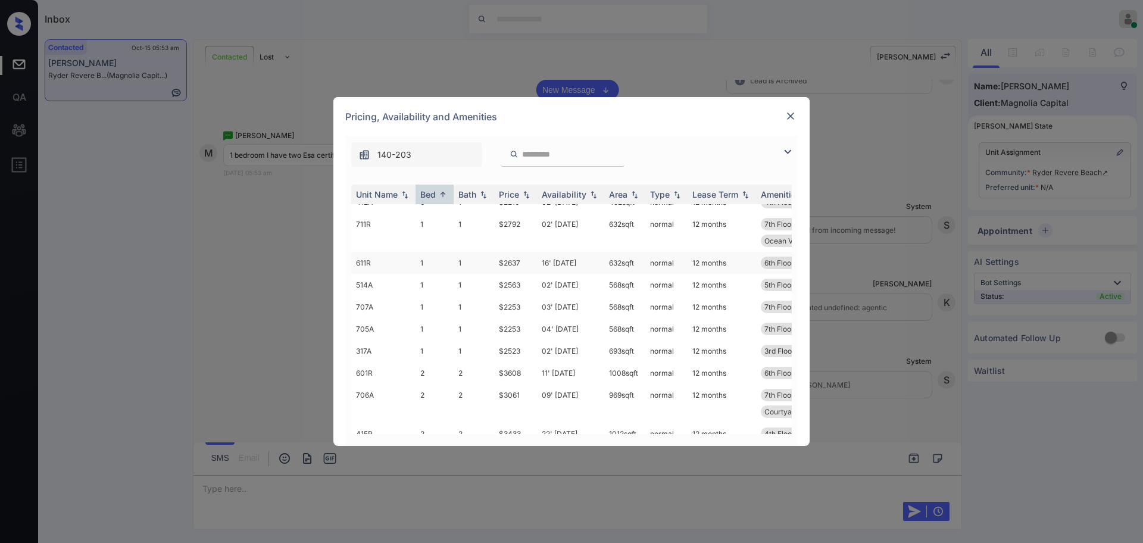
scroll to position [0, 0]
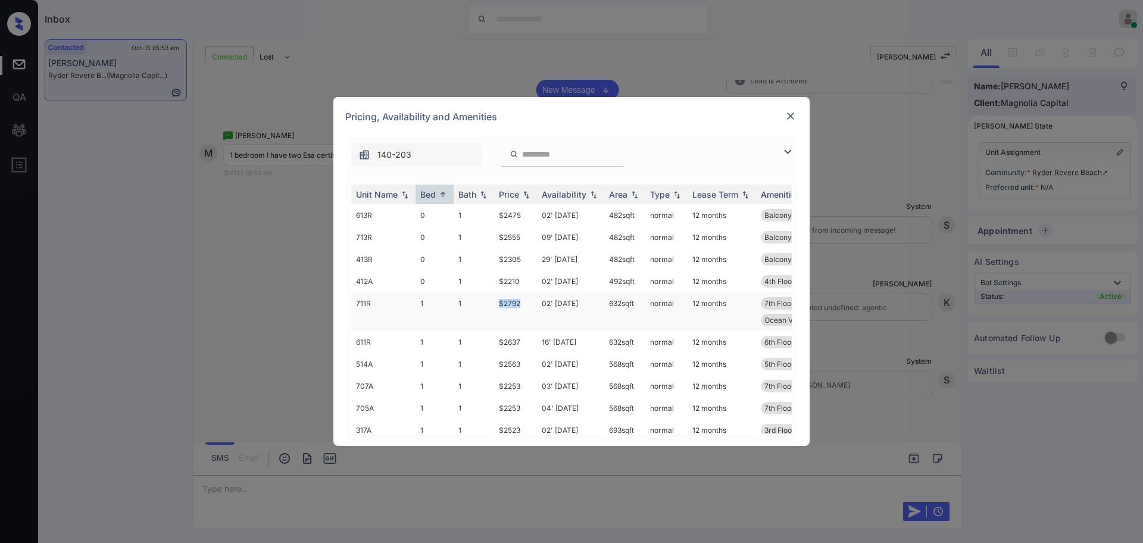
drag, startPoint x: 496, startPoint y: 302, endPoint x: 530, endPoint y: 305, distance: 34.0
click at [530, 305] on td "$2792" at bounding box center [515, 311] width 43 height 39
copy td "$2792"
drag, startPoint x: 495, startPoint y: 384, endPoint x: 526, endPoint y: 385, distance: 31.0
click at [526, 385] on td "$2253" at bounding box center [515, 386] width 43 height 22
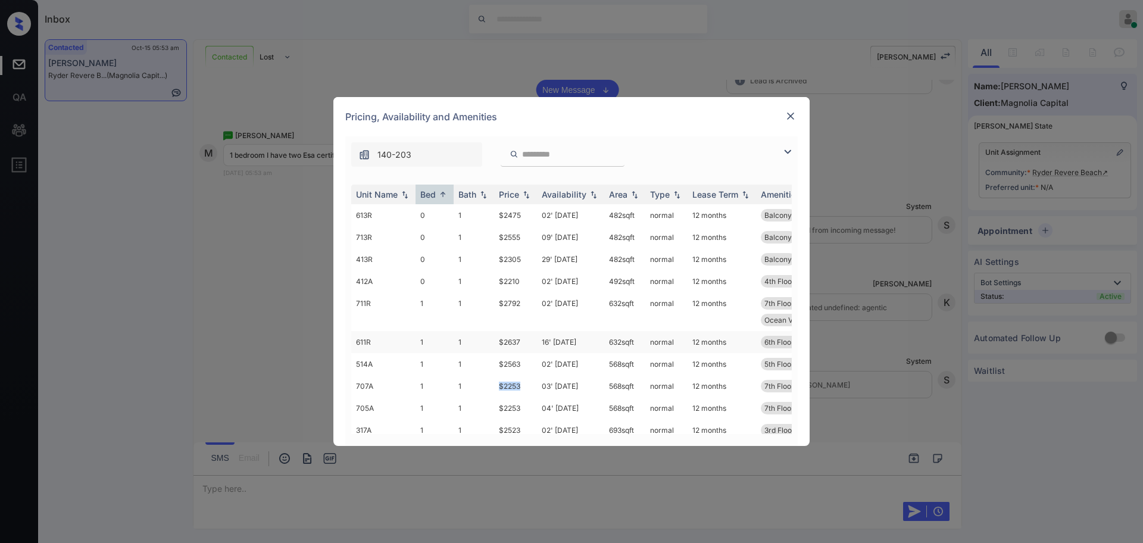
copy td "$2253"
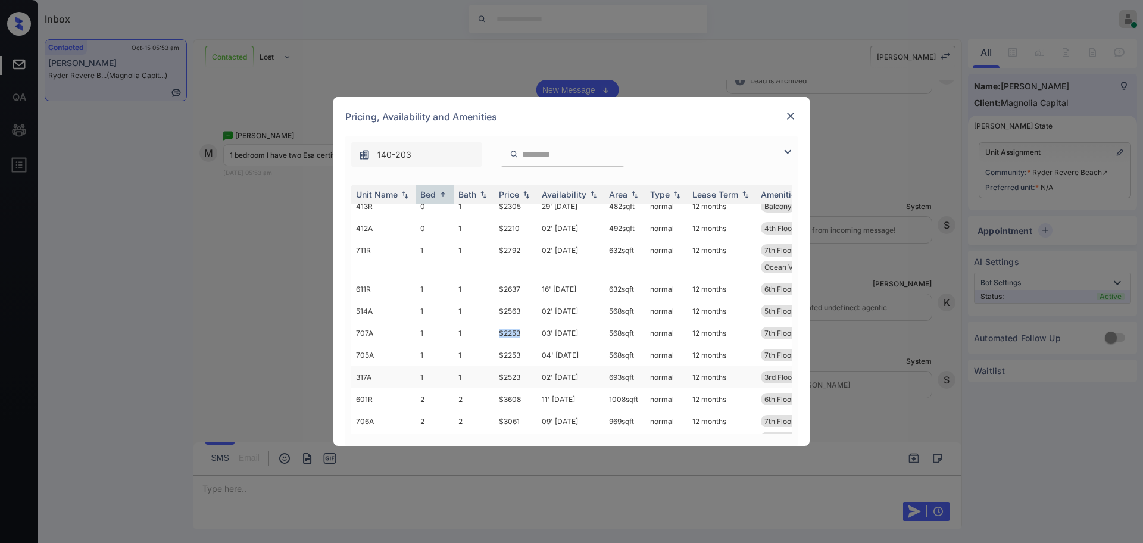
scroll to position [74, 0]
drag, startPoint x: 490, startPoint y: 358, endPoint x: 526, endPoint y: 354, distance: 36.0
click at [526, 354] on tr "317A 1 1 $2523 02' Oct 25 693 sqft normal 12 months 3rd Floor Corner Train Floo…" at bounding box center [662, 356] width 622 height 22
copy tr "$2523"
drag, startPoint x: 495, startPoint y: 335, endPoint x: 529, endPoint y: 335, distance: 34.5
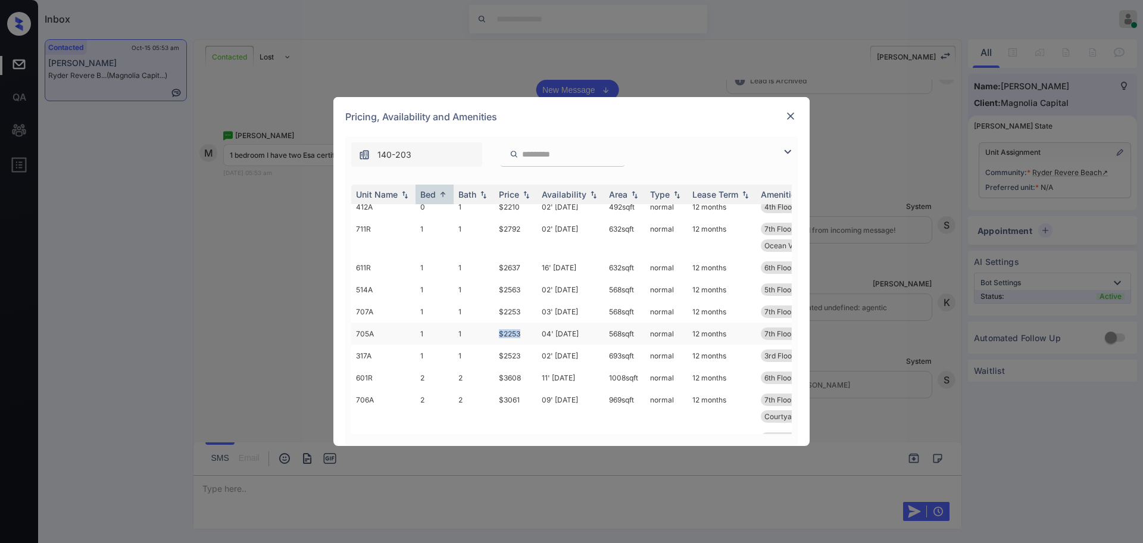
click at [529, 335] on td "$2253" at bounding box center [515, 334] width 43 height 22
drag, startPoint x: 499, startPoint y: 315, endPoint x: 531, endPoint y: 315, distance: 31.6
click at [531, 315] on td "$2253" at bounding box center [515, 312] width 43 height 22
copy td "$2253"
click at [784, 118] on img at bounding box center [790, 116] width 12 height 12
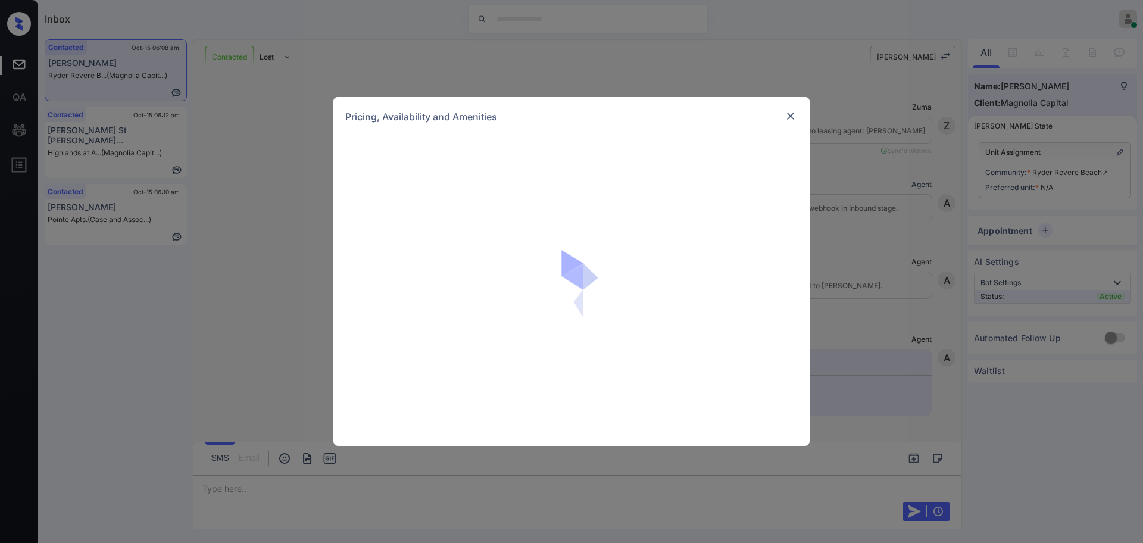
scroll to position [2518, 0]
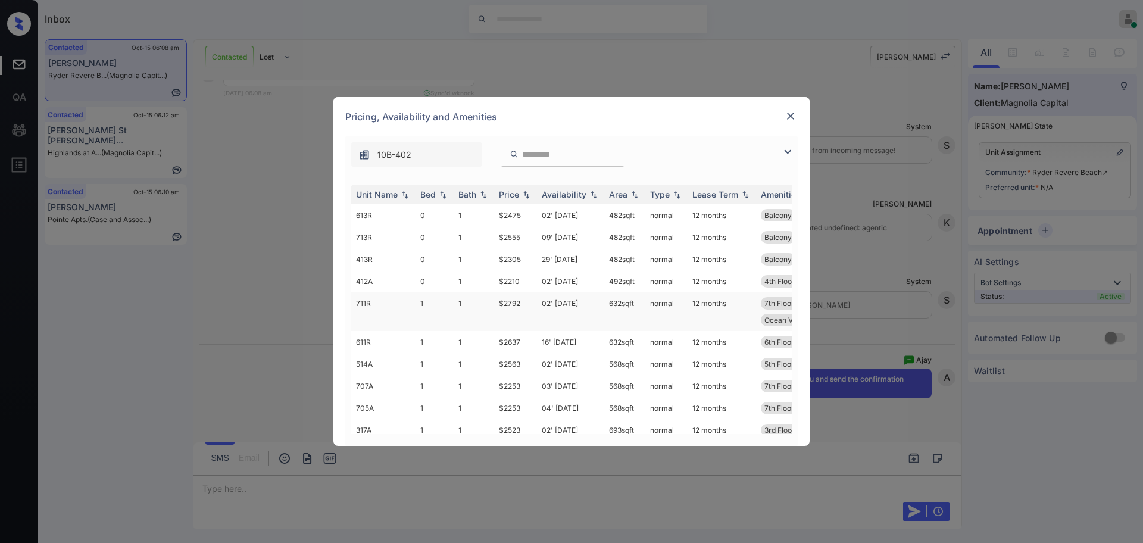
click at [509, 304] on td "$2792" at bounding box center [515, 311] width 43 height 39
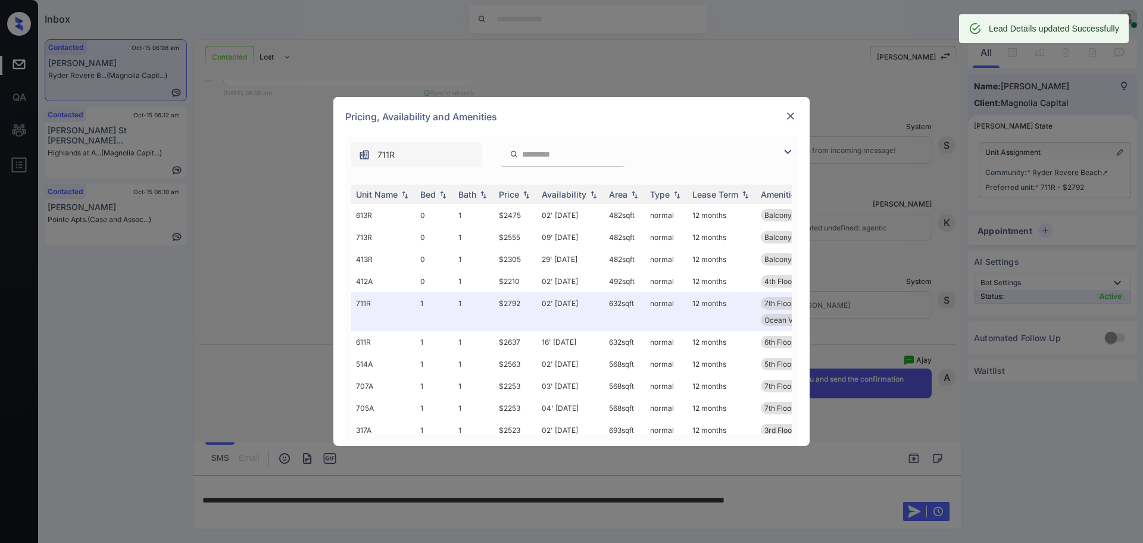
click at [800, 109] on div "Pricing, Availability and Amenities" at bounding box center [571, 116] width 476 height 39
click at [789, 117] on img at bounding box center [790, 116] width 12 height 12
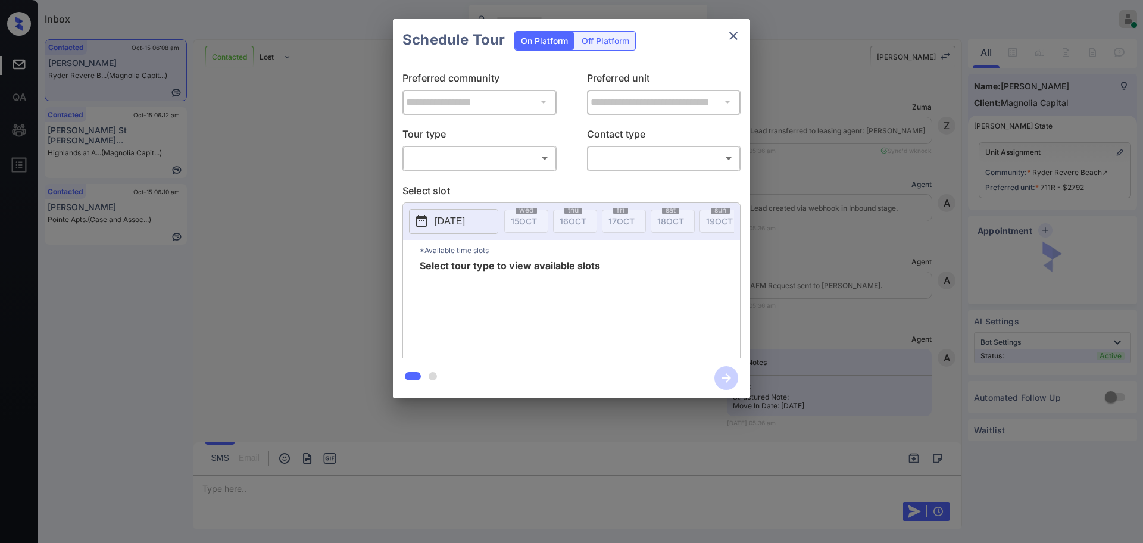
scroll to position [2076, 0]
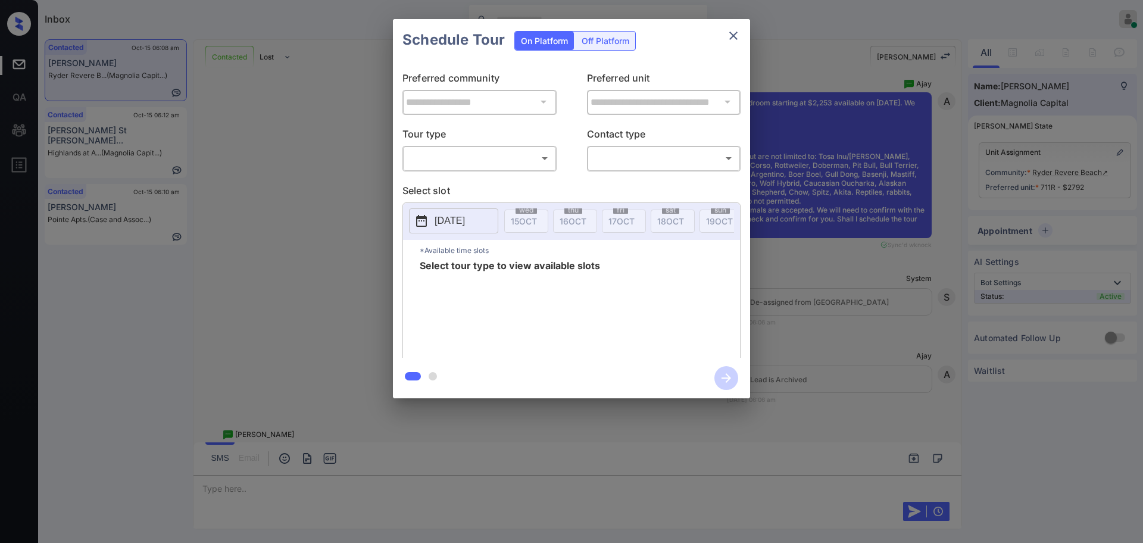
click at [840, 305] on div "**********" at bounding box center [571, 208] width 1143 height 417
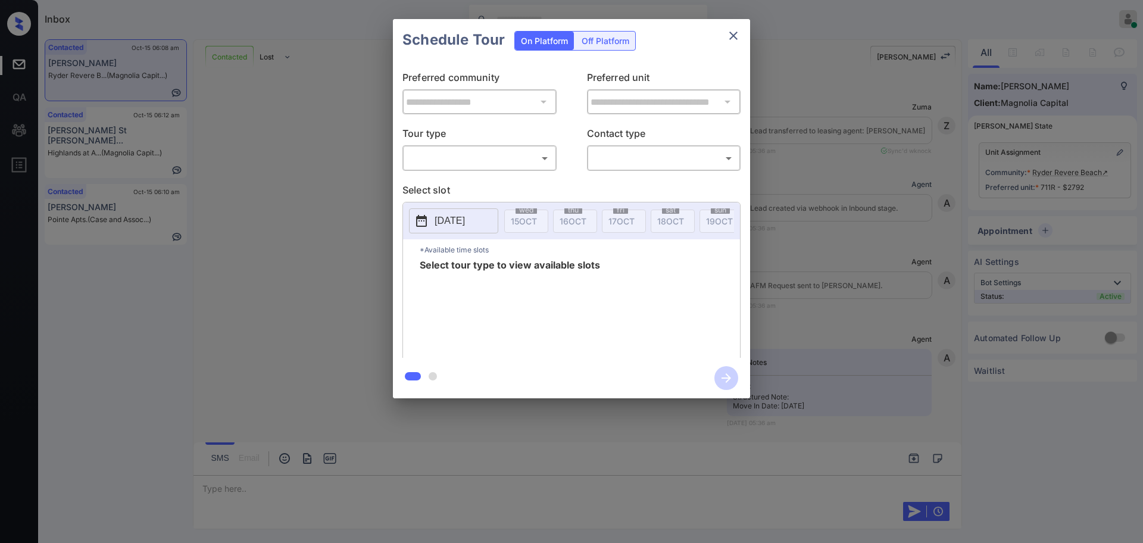
scroll to position [1332, 0]
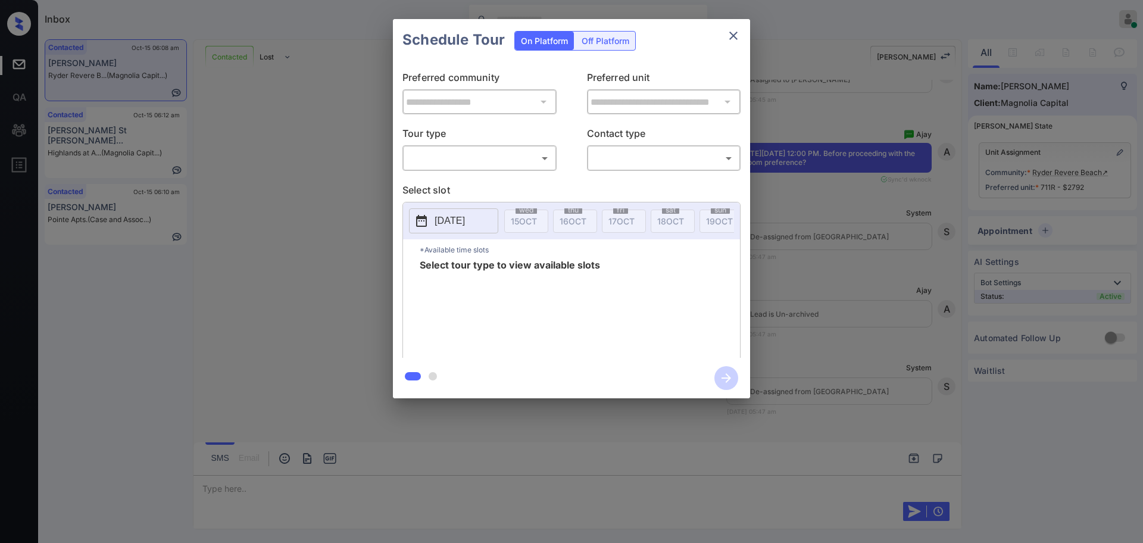
click at [443, 153] on body "Inbox Ajay Kumar Online Set yourself offline Set yourself on break Profile Swit…" at bounding box center [571, 271] width 1143 height 543
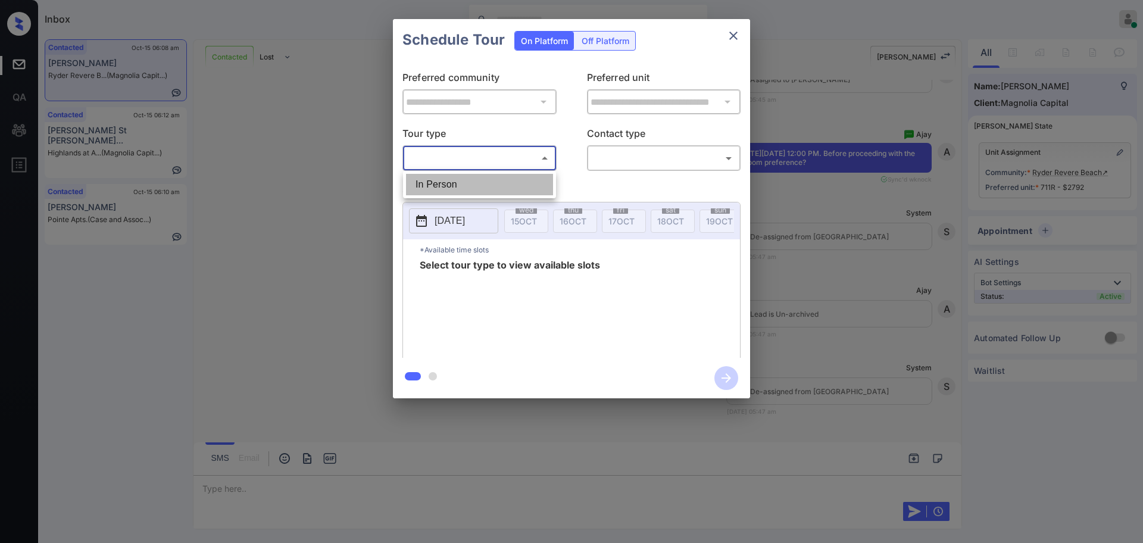
click at [451, 183] on li "In Person" at bounding box center [479, 184] width 147 height 21
type input "********"
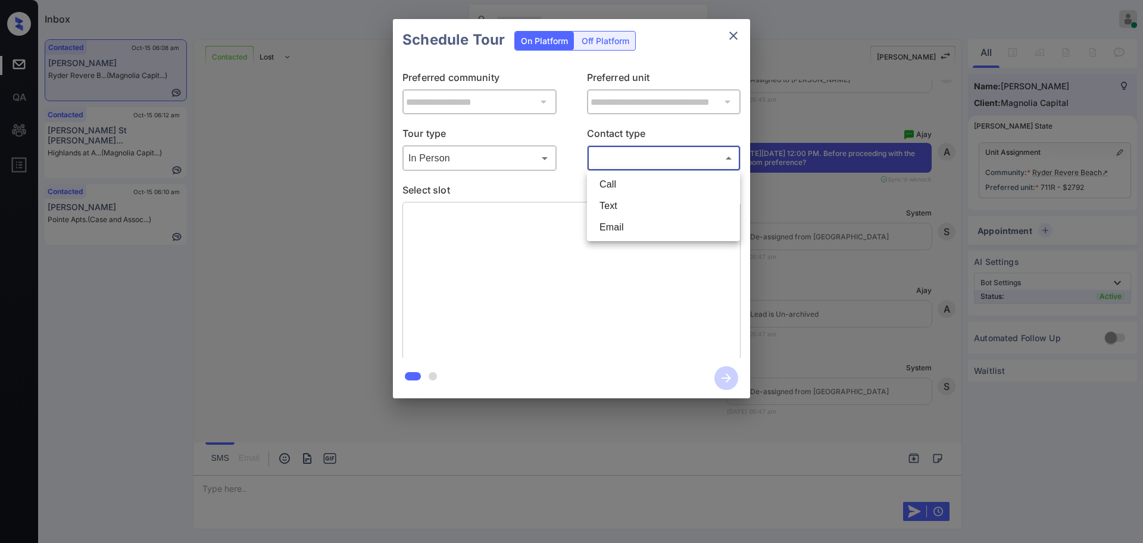
click at [605, 154] on body "Inbox Ajay Kumar Online Set yourself offline Set yourself on break Profile Swit…" at bounding box center [571, 271] width 1143 height 543
click at [612, 206] on li "Text" at bounding box center [663, 205] width 147 height 21
type input "****"
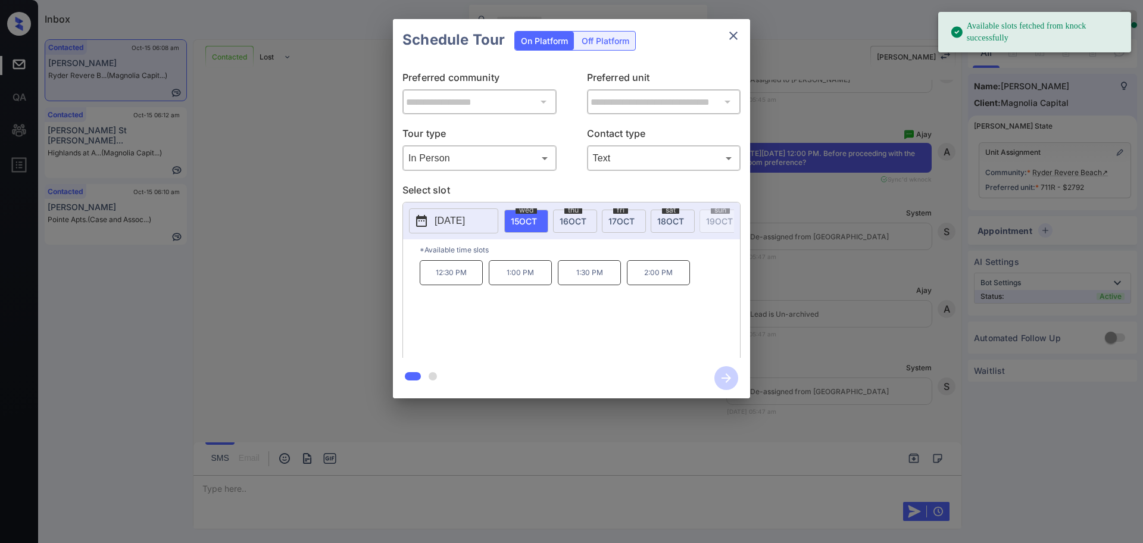
click at [449, 219] on p "[DATE]" at bounding box center [449, 221] width 30 height 14
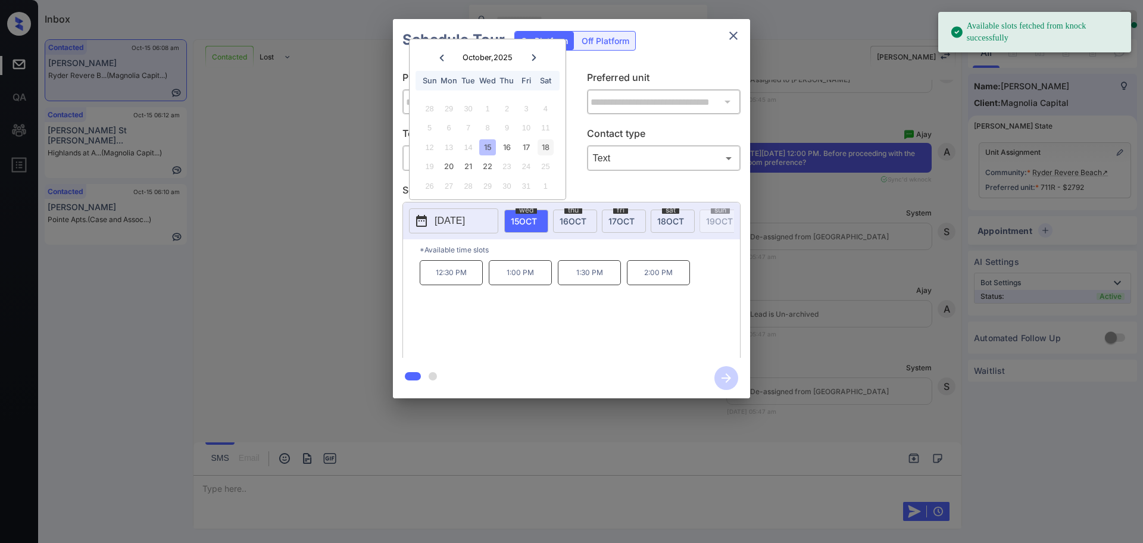
click at [546, 145] on div "18" at bounding box center [545, 147] width 16 height 16
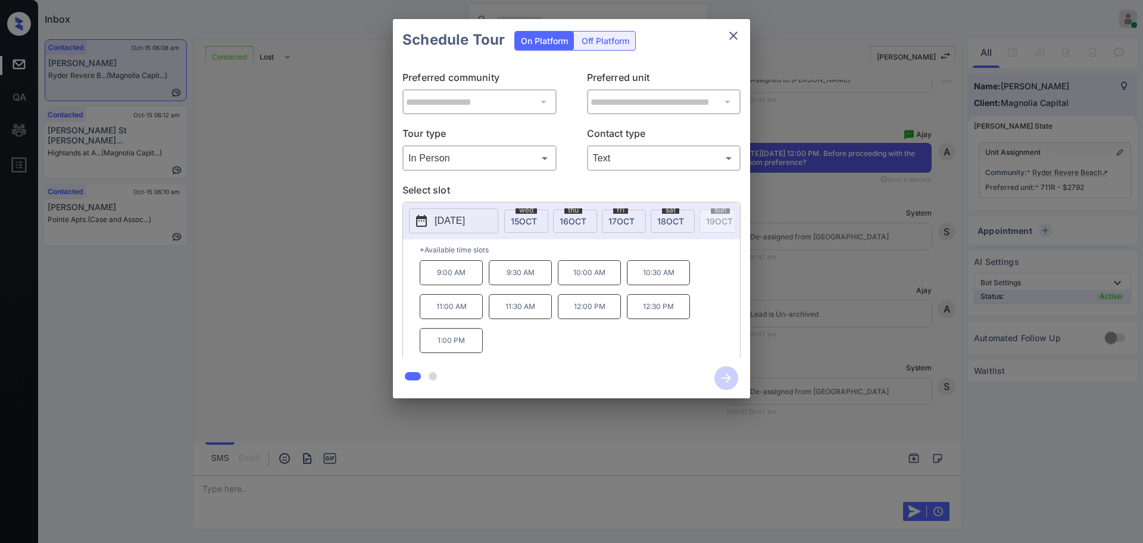
click at [587, 314] on p "12:00 PM" at bounding box center [589, 306] width 63 height 25
click at [726, 376] on icon "button" at bounding box center [726, 378] width 24 height 24
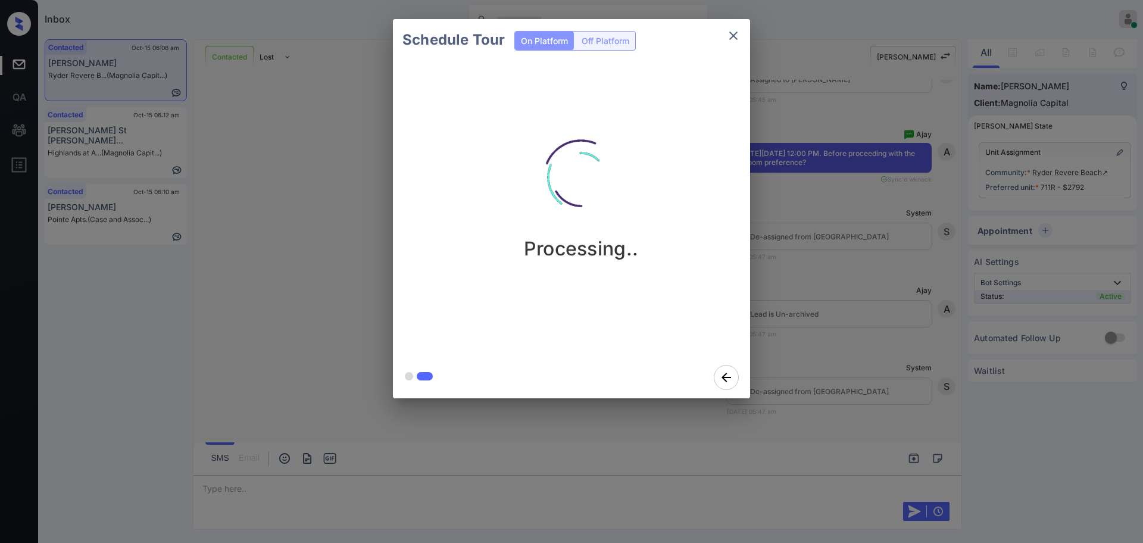
click at [836, 291] on div "Schedule Tour On Platform Off Platform Processing.." at bounding box center [571, 208] width 1143 height 417
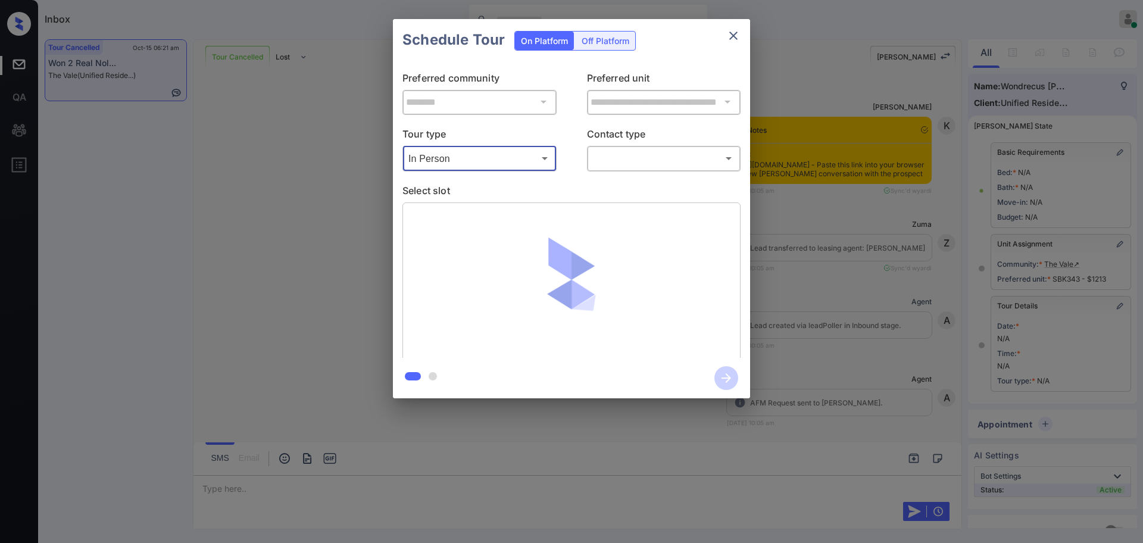
scroll to position [59, 0]
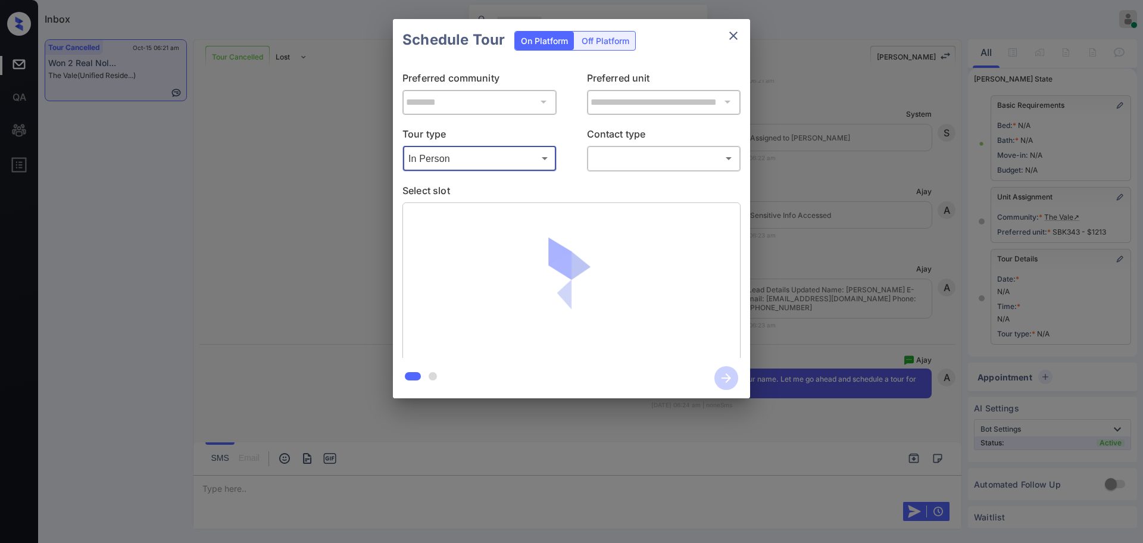
click at [598, 160] on body "Inbox [PERSON_NAME] Online Set yourself offline Set yourself on break Profile S…" at bounding box center [571, 271] width 1143 height 543
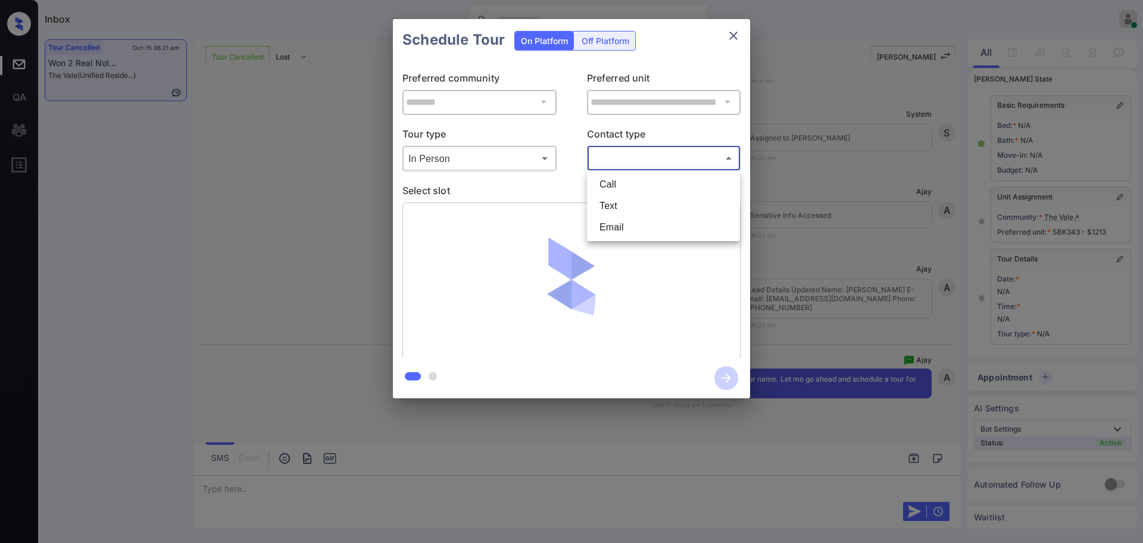
click at [616, 159] on div at bounding box center [571, 271] width 1143 height 543
click at [618, 161] on body "Inbox [PERSON_NAME] Online Set yourself offline Set yourself on break Profile S…" at bounding box center [571, 271] width 1143 height 543
click at [620, 208] on li "Text" at bounding box center [663, 205] width 147 height 21
type input "****"
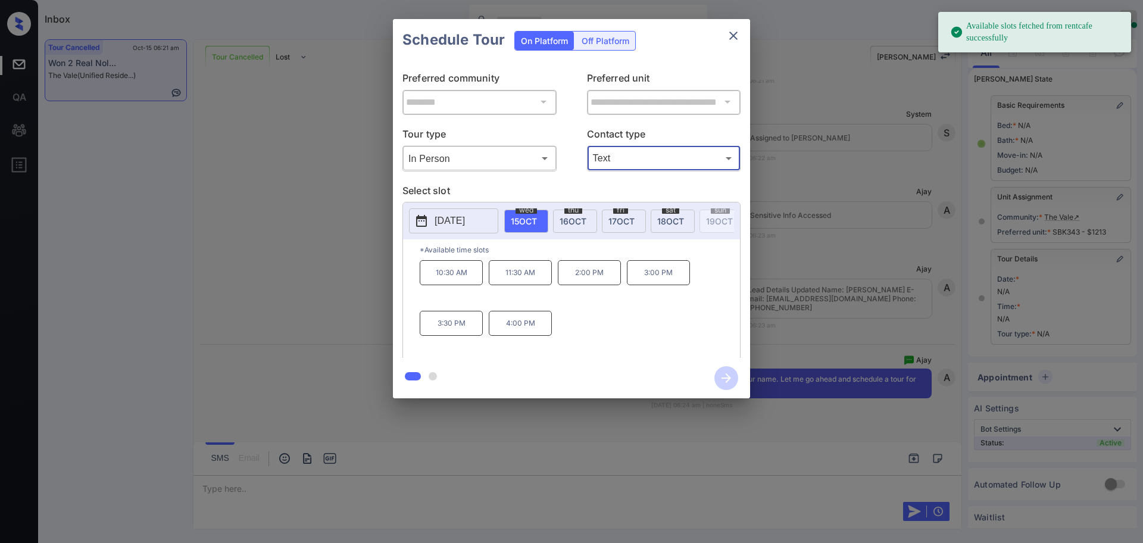
click at [465, 218] on p "[DATE]" at bounding box center [449, 221] width 30 height 14
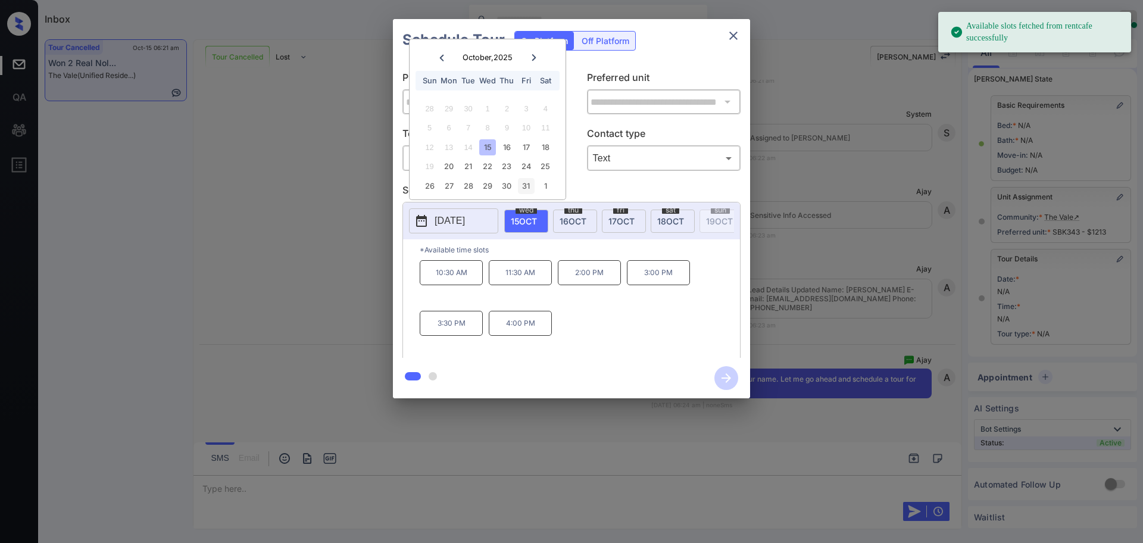
click at [530, 186] on div "31" at bounding box center [526, 186] width 16 height 16
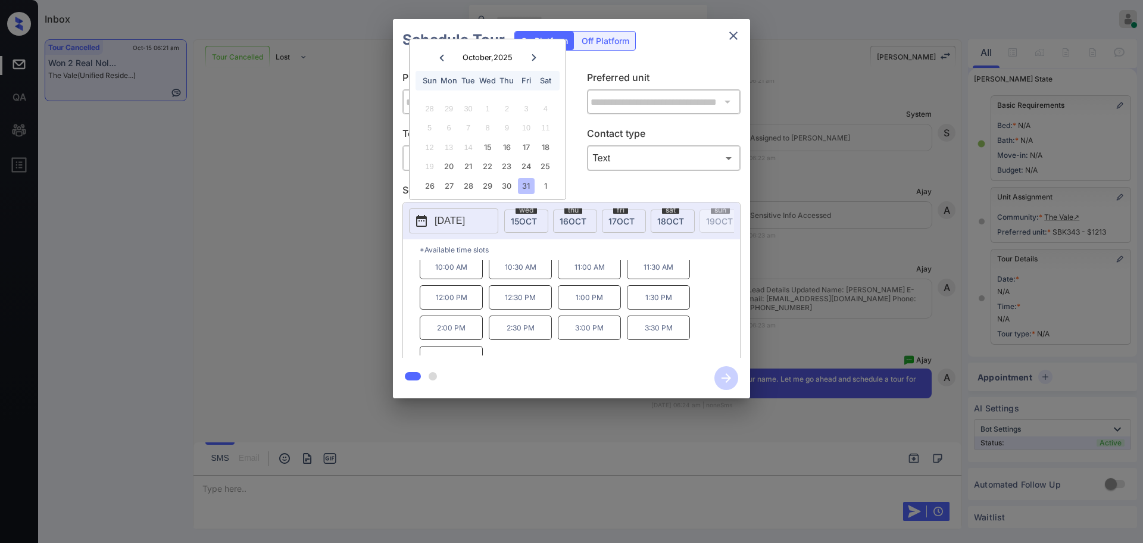
scroll to position [51, 0]
click at [446, 354] on p "4:00 PM" at bounding box center [451, 343] width 63 height 24
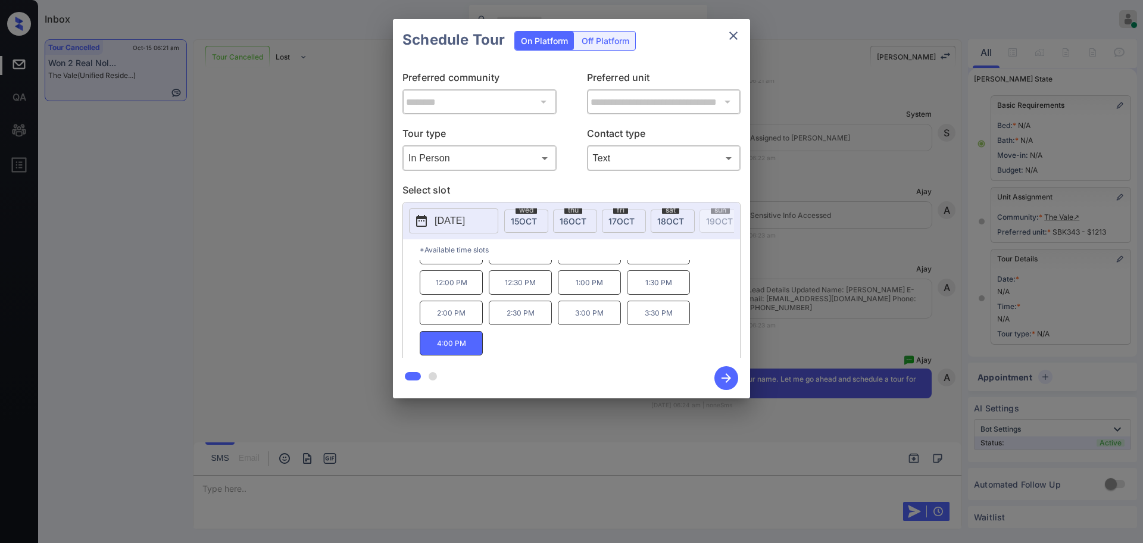
drag, startPoint x: 724, startPoint y: 374, endPoint x: 777, endPoint y: 375, distance: 53.0
click at [724, 374] on icon "button" at bounding box center [726, 378] width 24 height 24
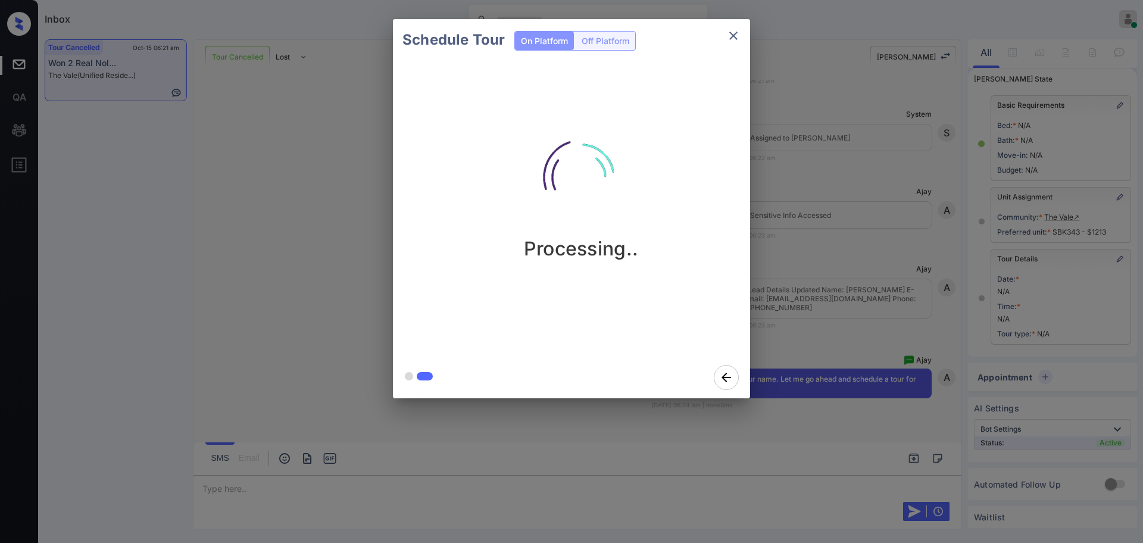
click at [860, 312] on div "Schedule Tour On Platform Off Platform Processing.." at bounding box center [571, 208] width 1143 height 417
